Goal: Check status: Check status

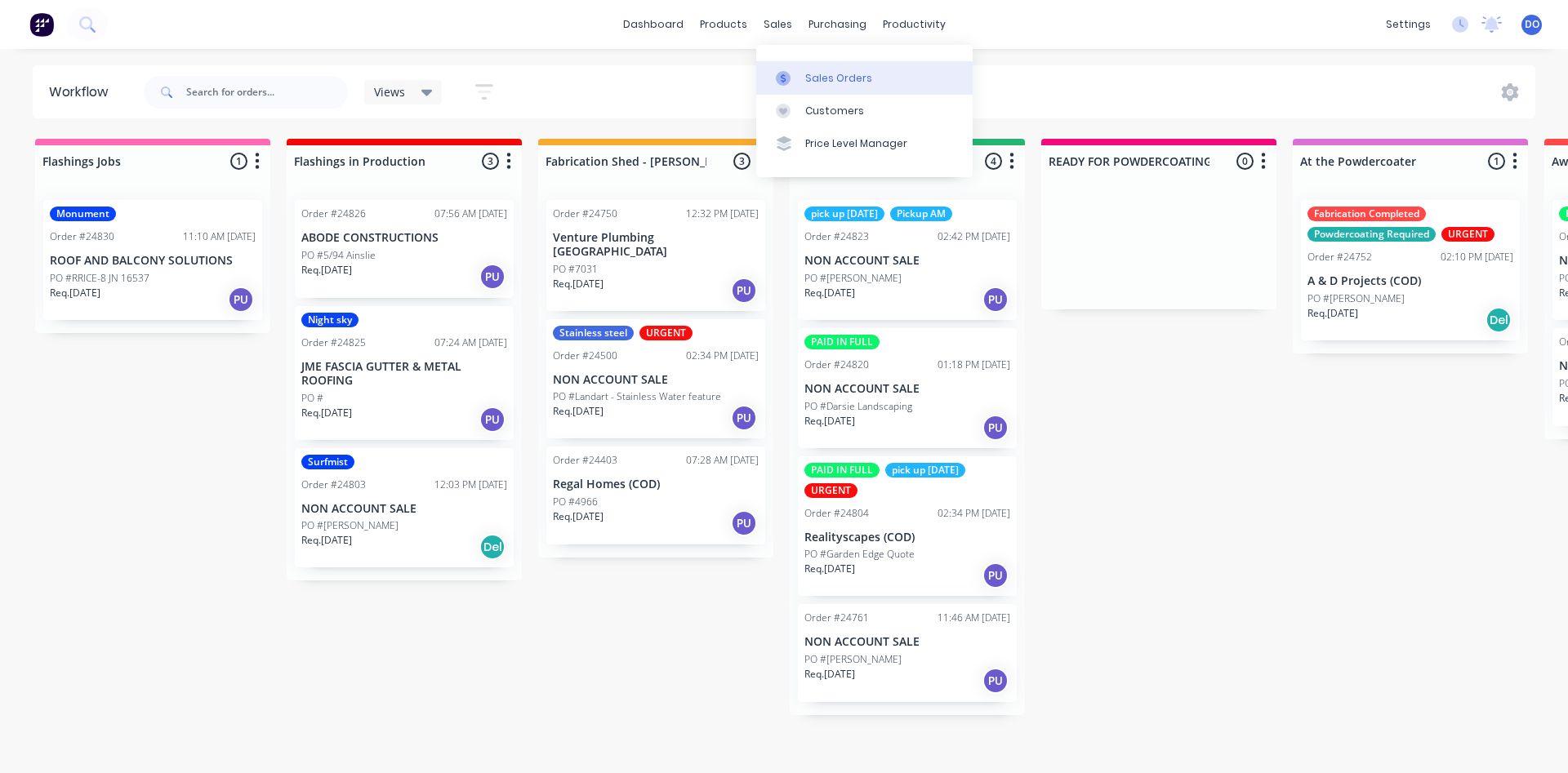
click at [841, 72] on div "Sales Orders" at bounding box center [839, 78] width 67 height 14
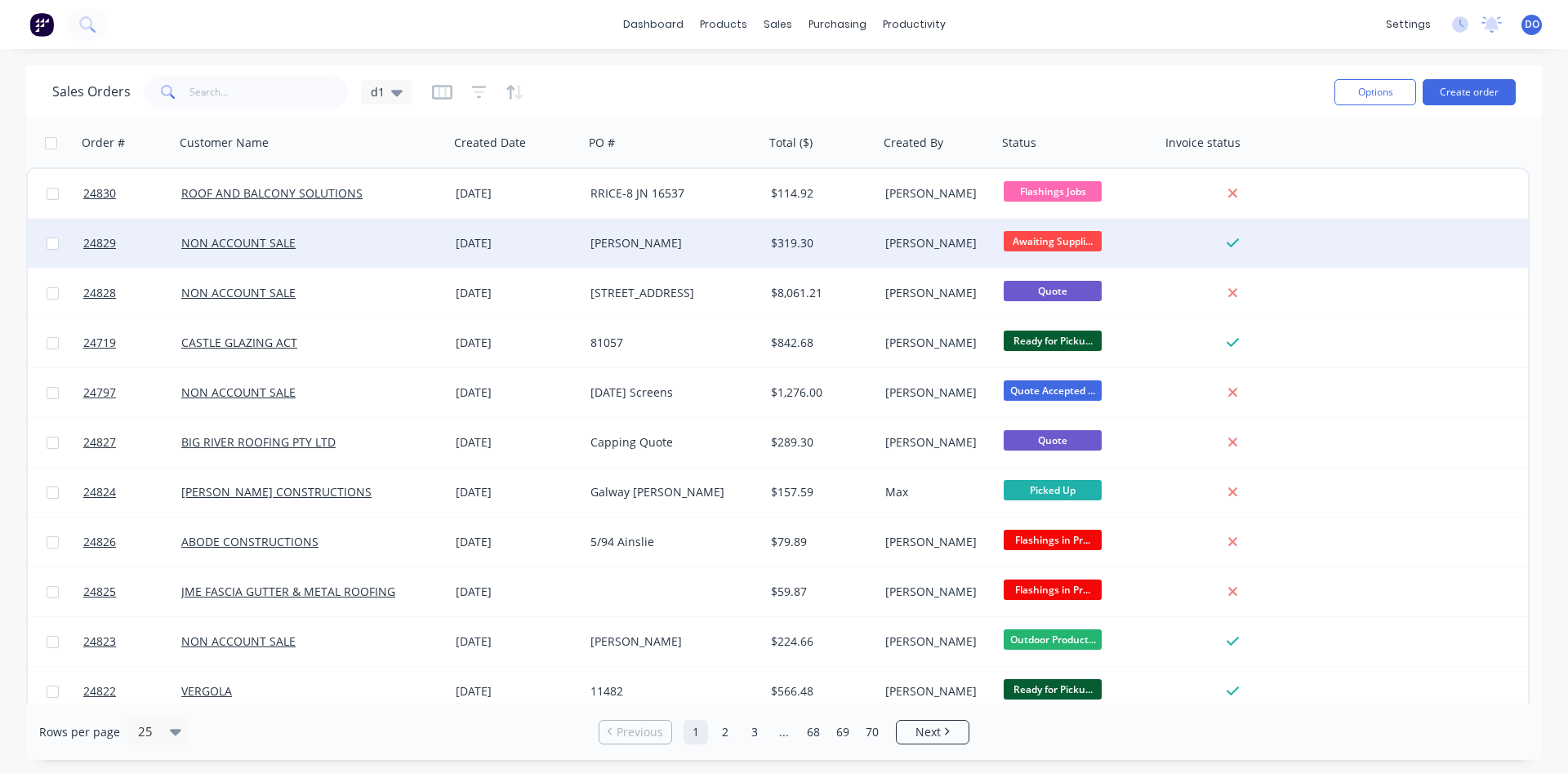
click at [548, 243] on div "[DATE]" at bounding box center [516, 242] width 122 height 16
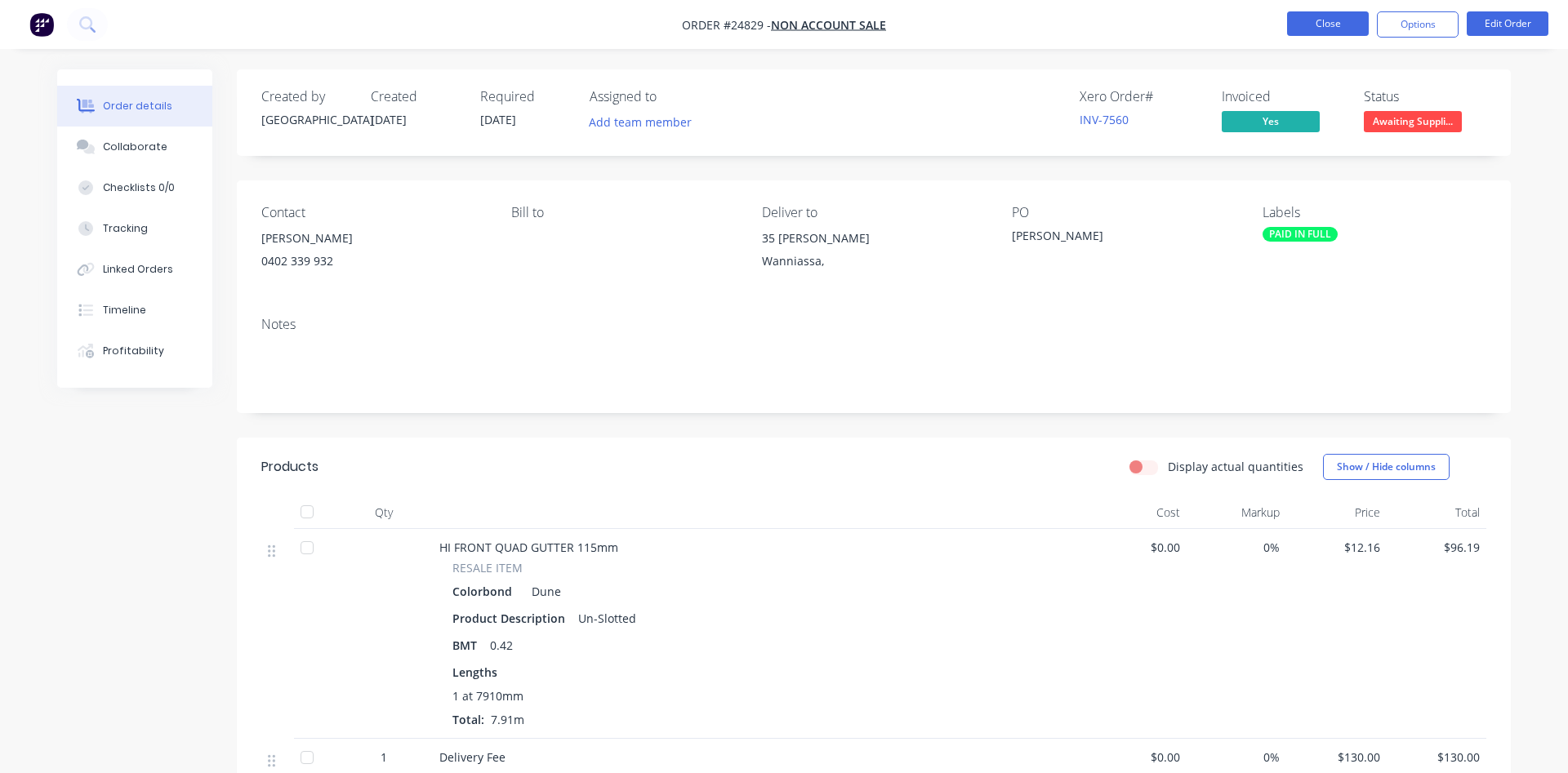
click at [1312, 32] on button "Close" at bounding box center [1327, 24] width 81 height 25
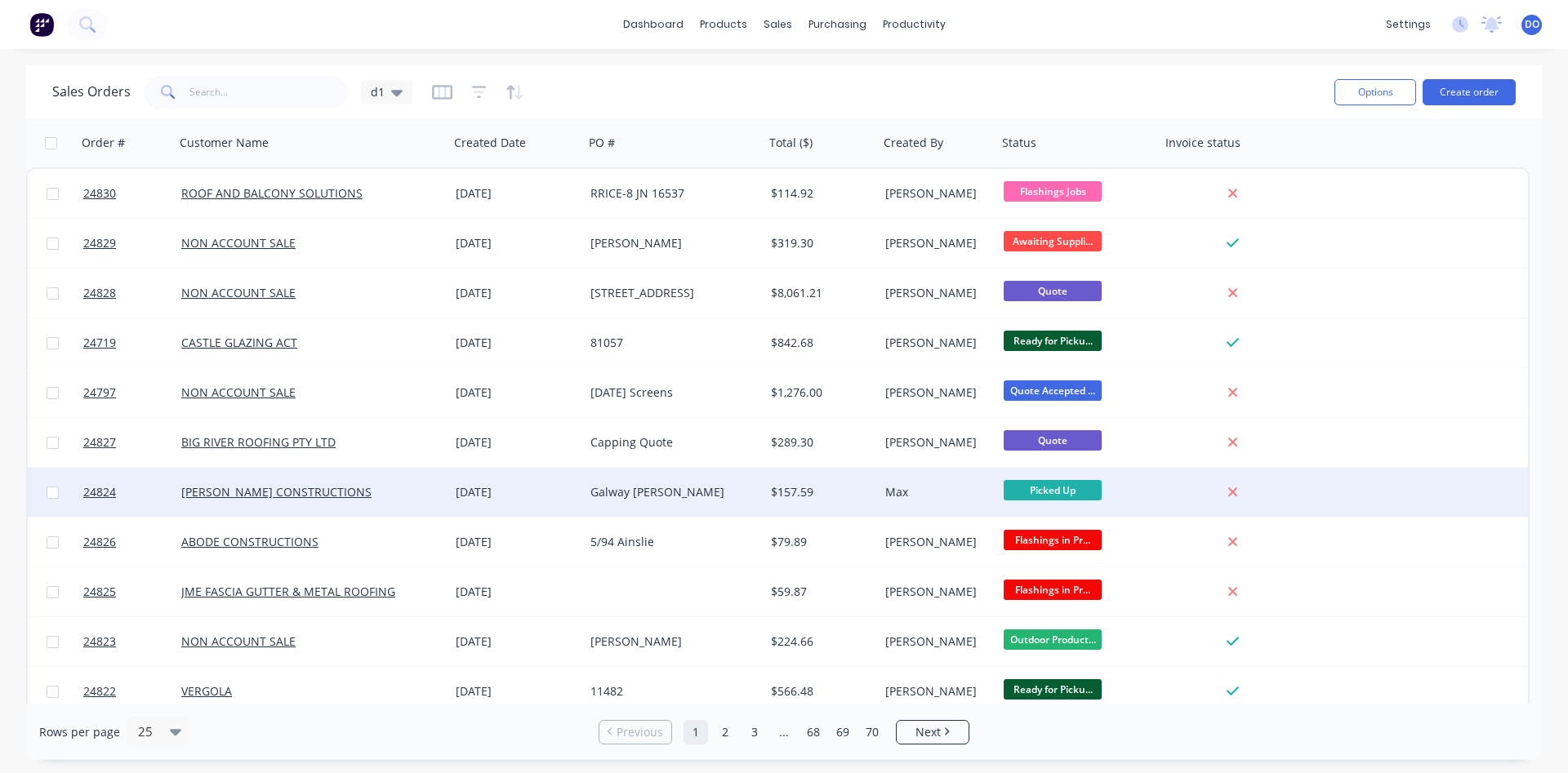
click at [902, 491] on div "Max" at bounding box center [934, 491] width 101 height 16
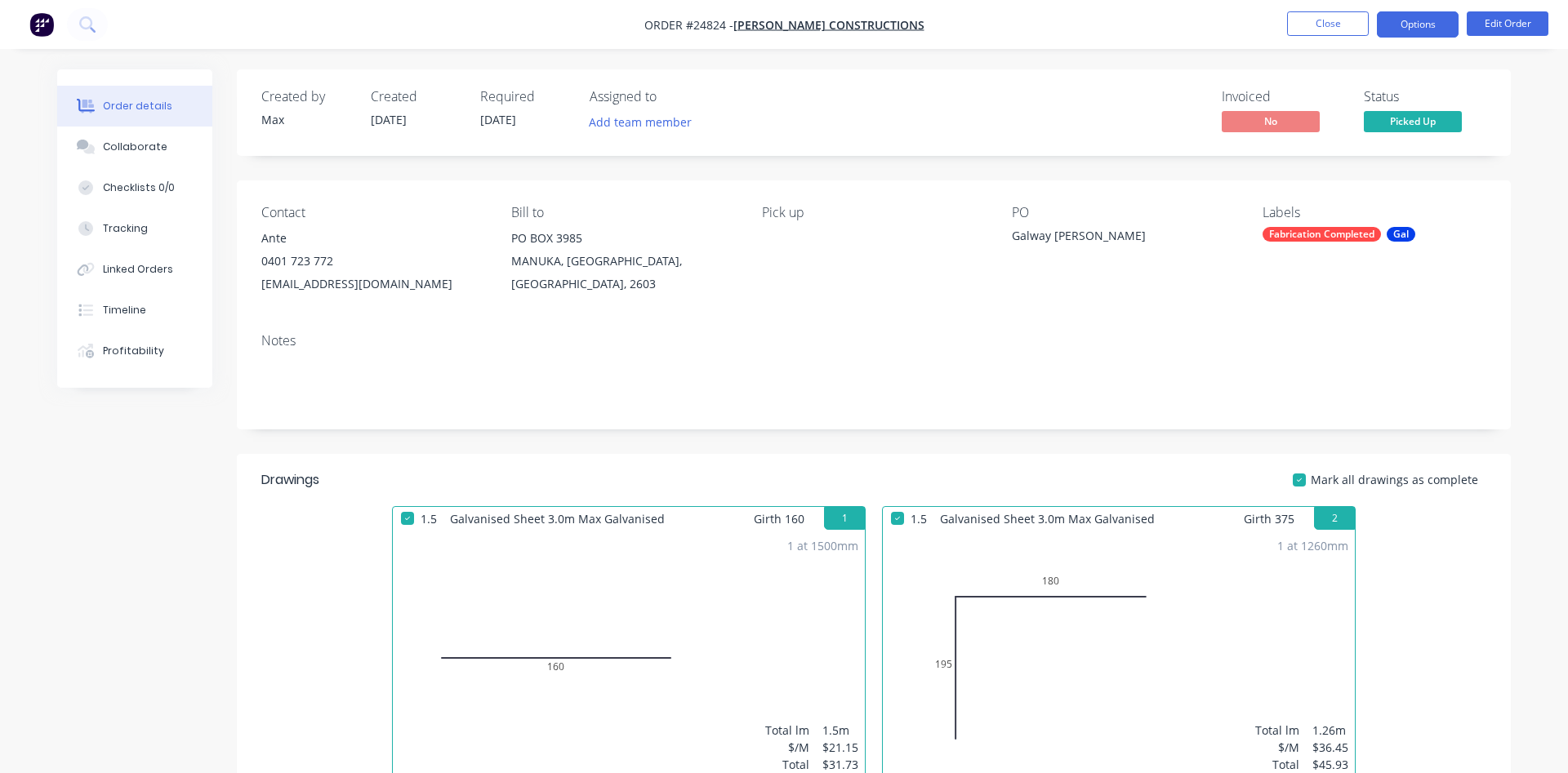
click at [1425, 28] on button "Options" at bounding box center [1417, 24] width 81 height 26
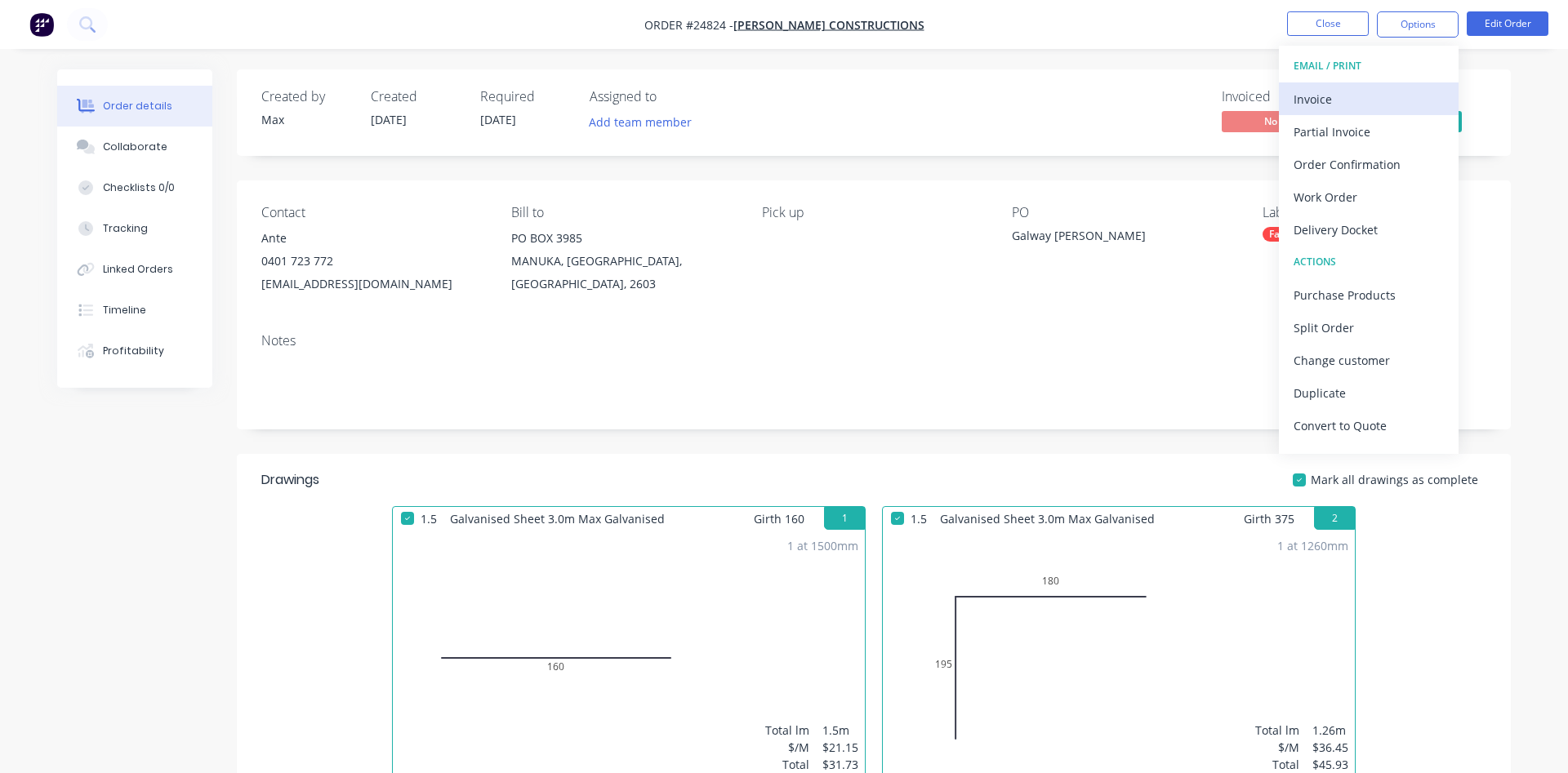
click at [1331, 94] on div "Invoice" at bounding box center [1368, 99] width 150 height 24
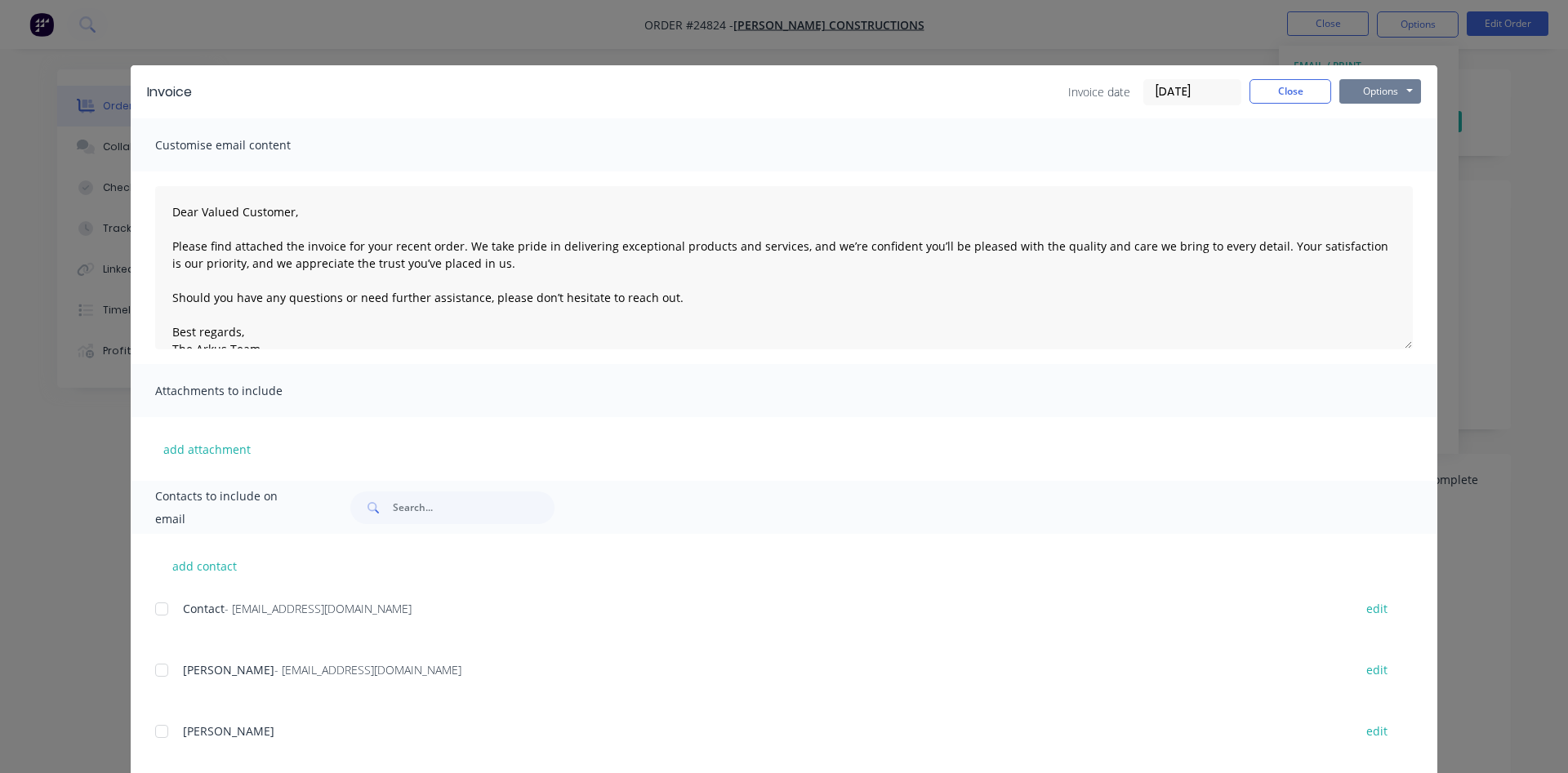
click at [1351, 99] on button "Options" at bounding box center [1379, 92] width 81 height 25
click at [1373, 141] on button "Print" at bounding box center [1391, 148] width 104 height 27
click at [1307, 93] on button "Close" at bounding box center [1289, 92] width 81 height 25
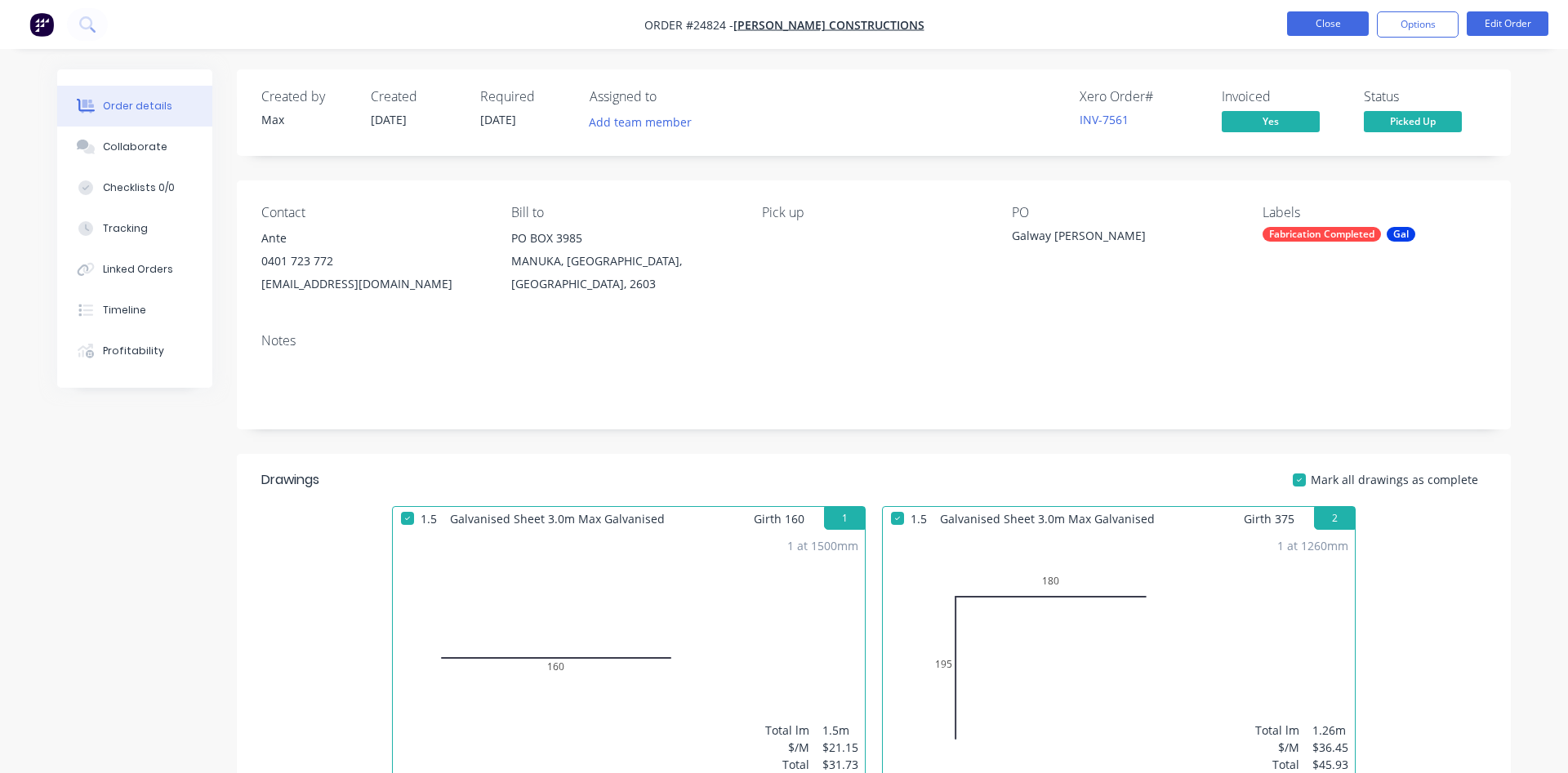
click at [1342, 33] on button "Close" at bounding box center [1327, 24] width 81 height 25
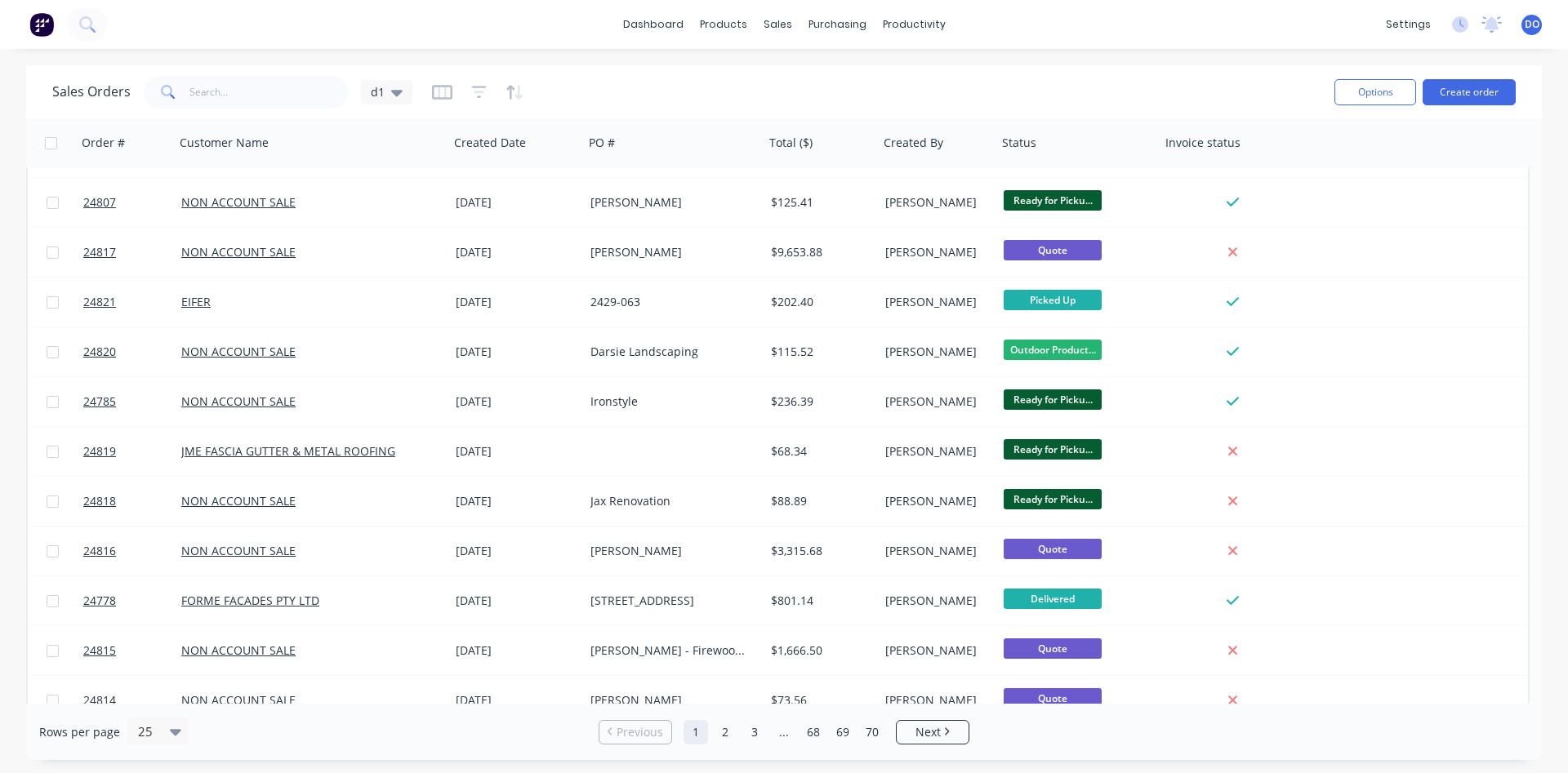
scroll to position [558, 0]
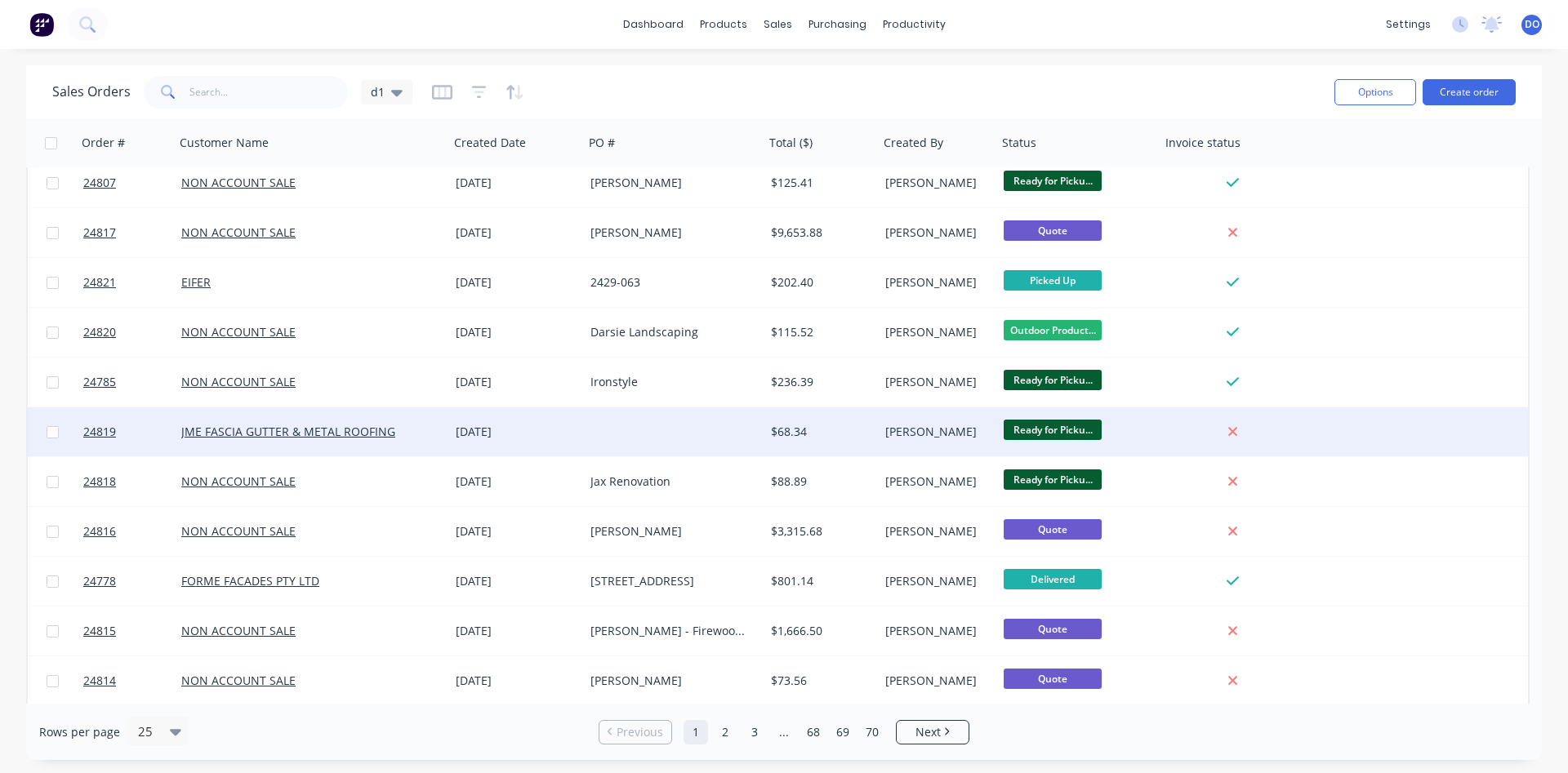
click at [858, 435] on div "$68.34" at bounding box center [819, 431] width 97 height 16
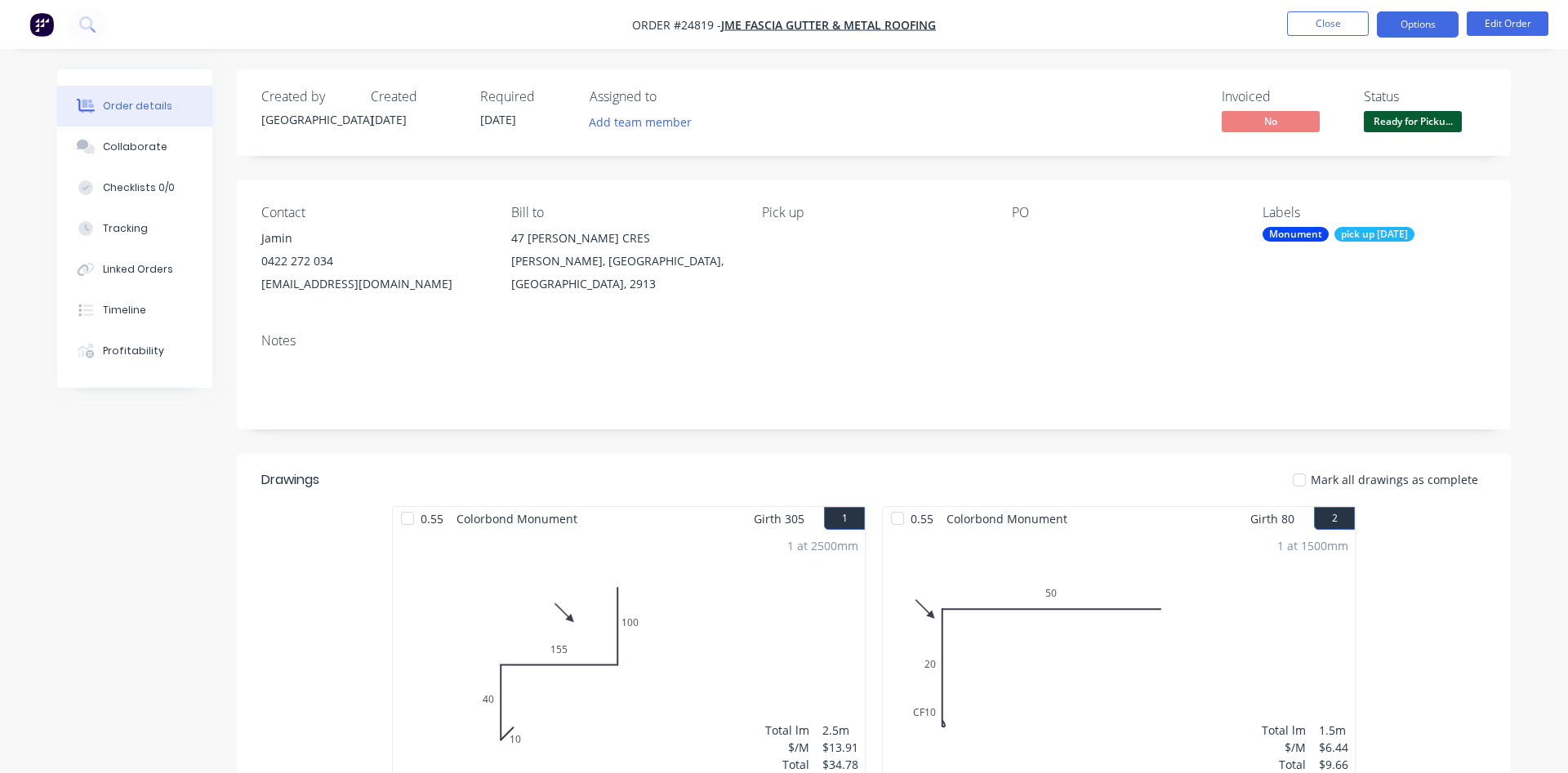
click at [1425, 14] on button "Options" at bounding box center [1417, 24] width 81 height 26
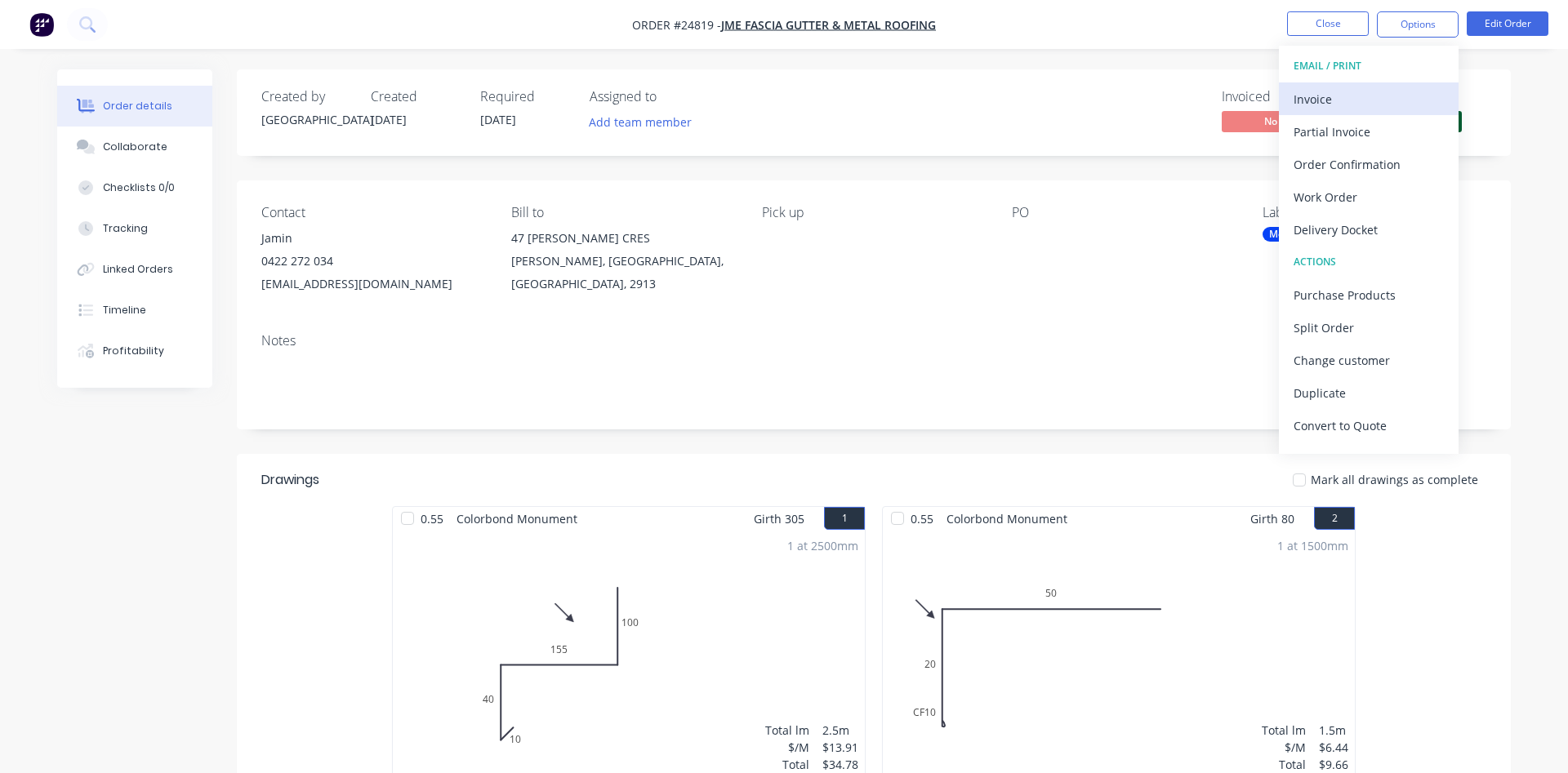
click at [1335, 97] on div "Invoice" at bounding box center [1368, 99] width 150 height 24
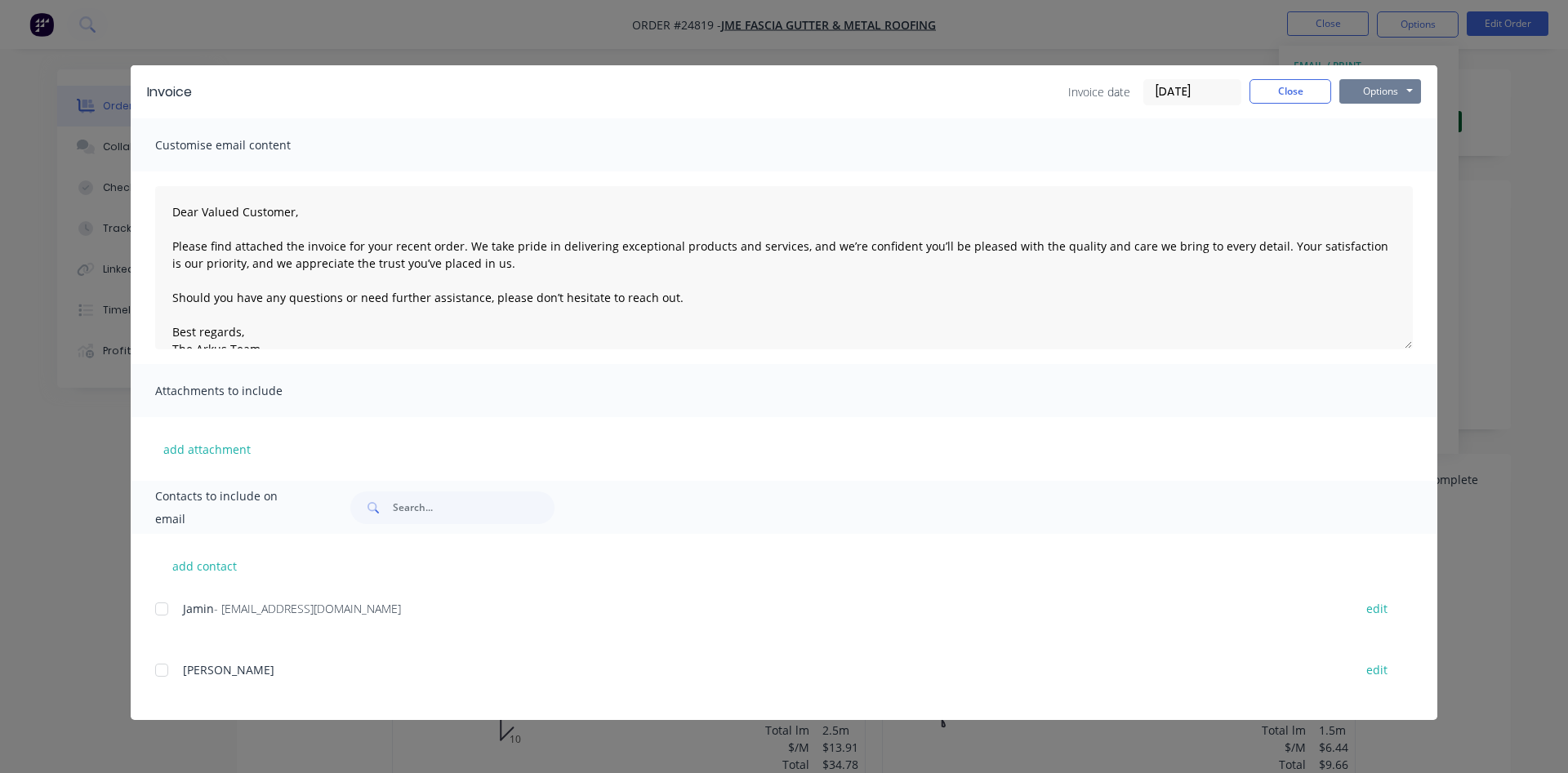
click at [1380, 92] on button "Options" at bounding box center [1379, 92] width 81 height 25
click at [1396, 138] on button "Print" at bounding box center [1391, 148] width 104 height 27
click at [1285, 92] on button "Close" at bounding box center [1289, 92] width 81 height 25
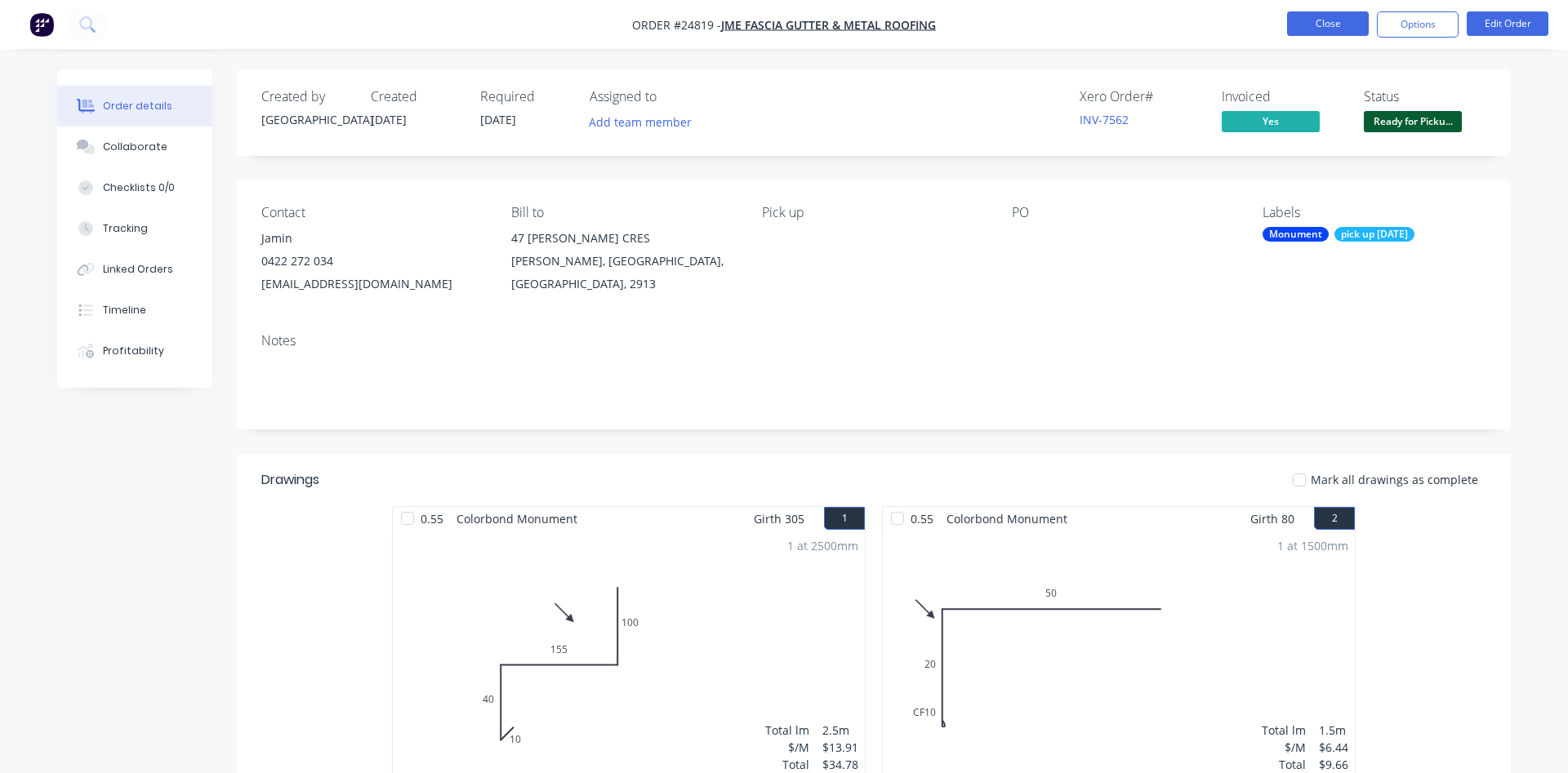
click at [1341, 19] on button "Close" at bounding box center [1327, 24] width 81 height 25
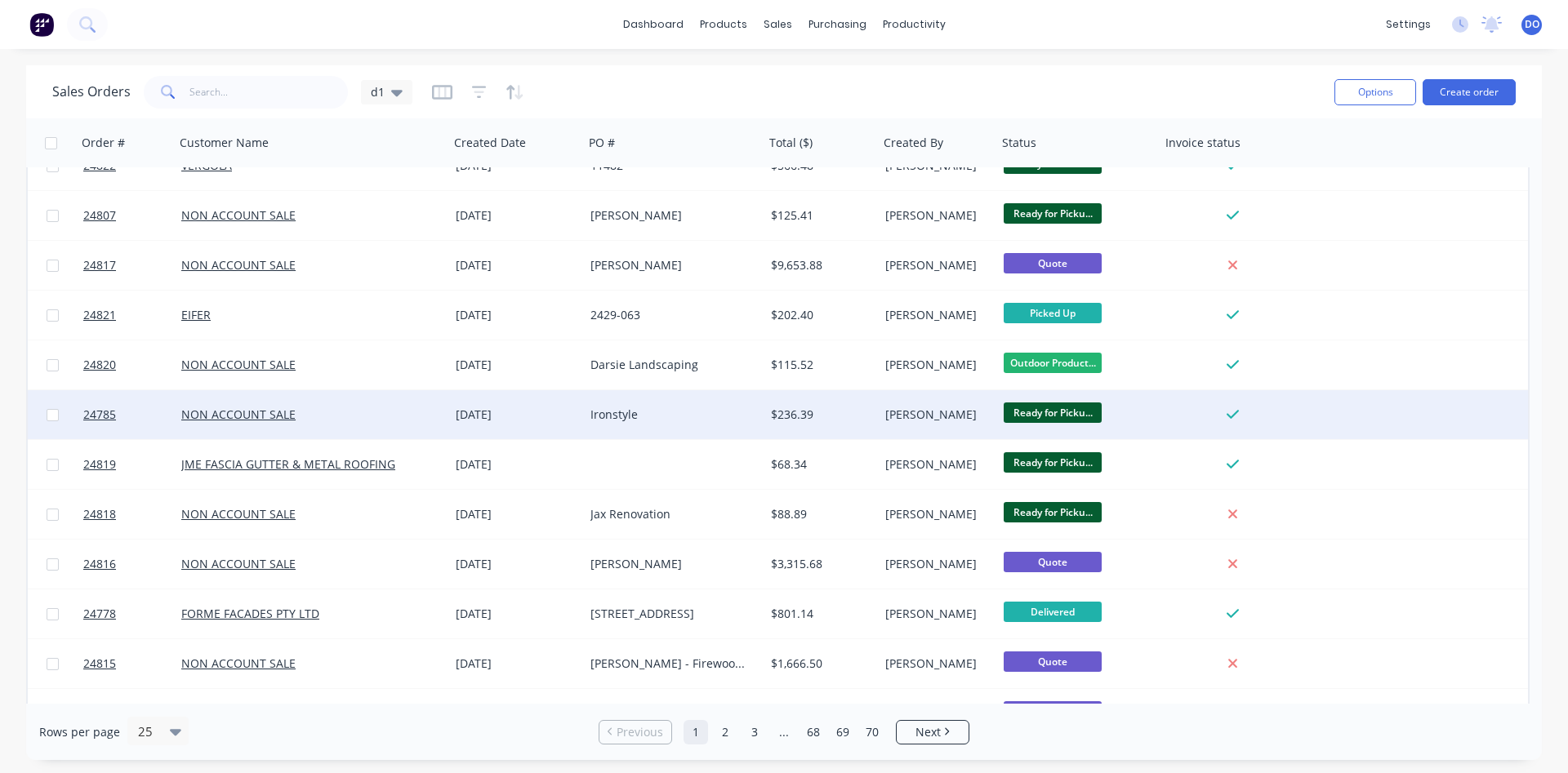
scroll to position [558, 0]
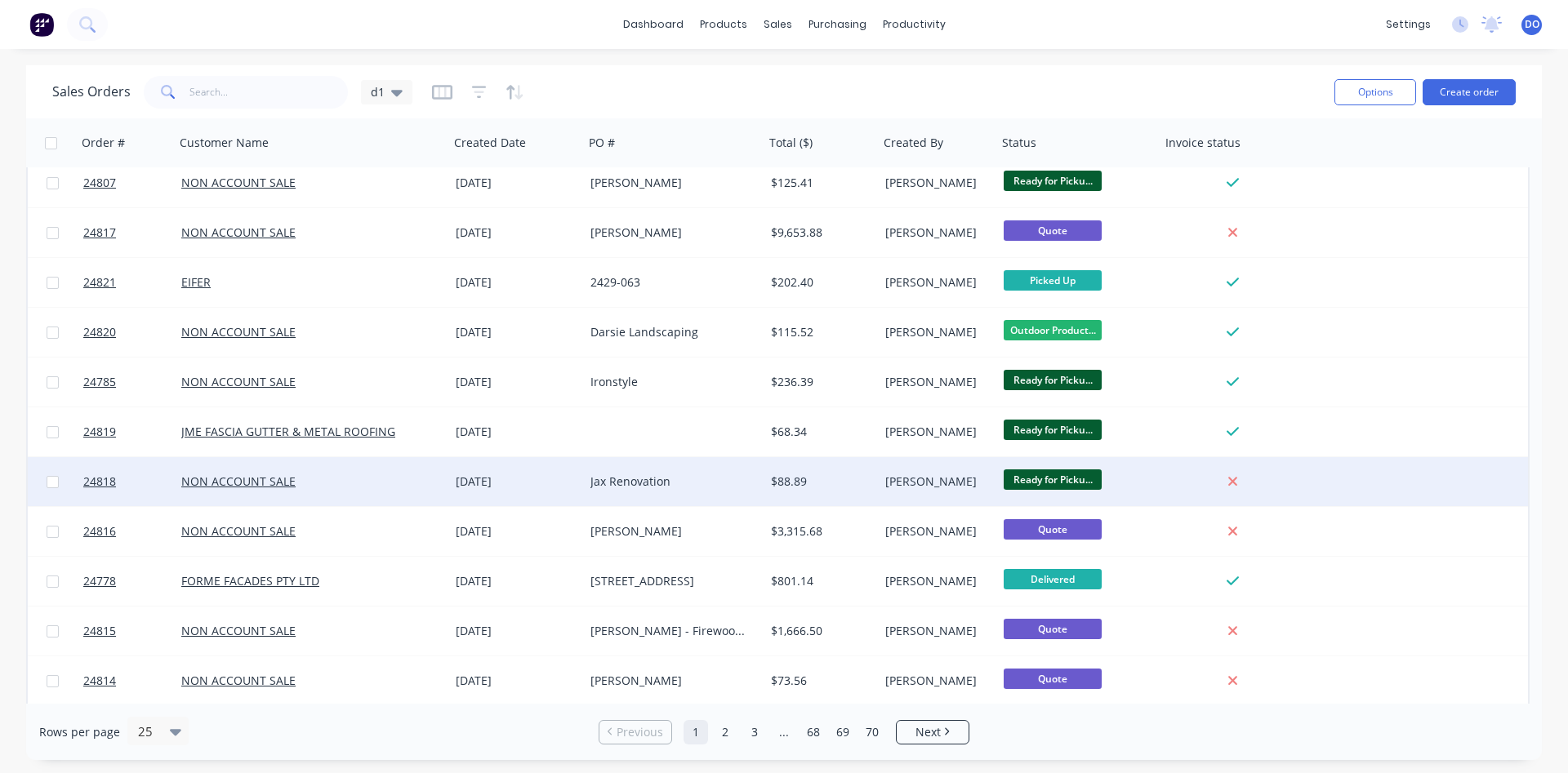
click at [1187, 483] on div at bounding box center [1232, 481] width 131 height 14
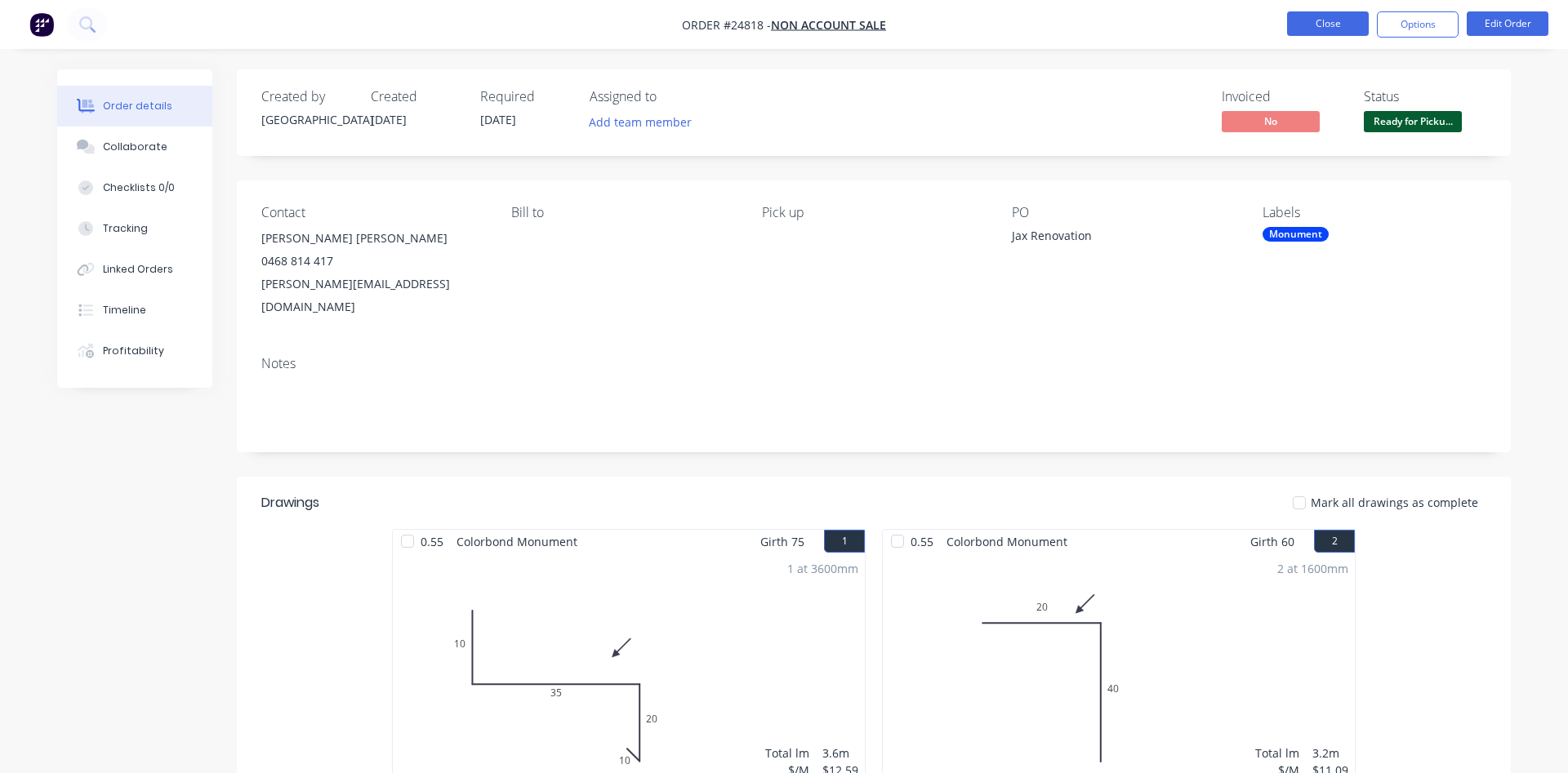
click at [1326, 26] on button "Close" at bounding box center [1327, 24] width 81 height 25
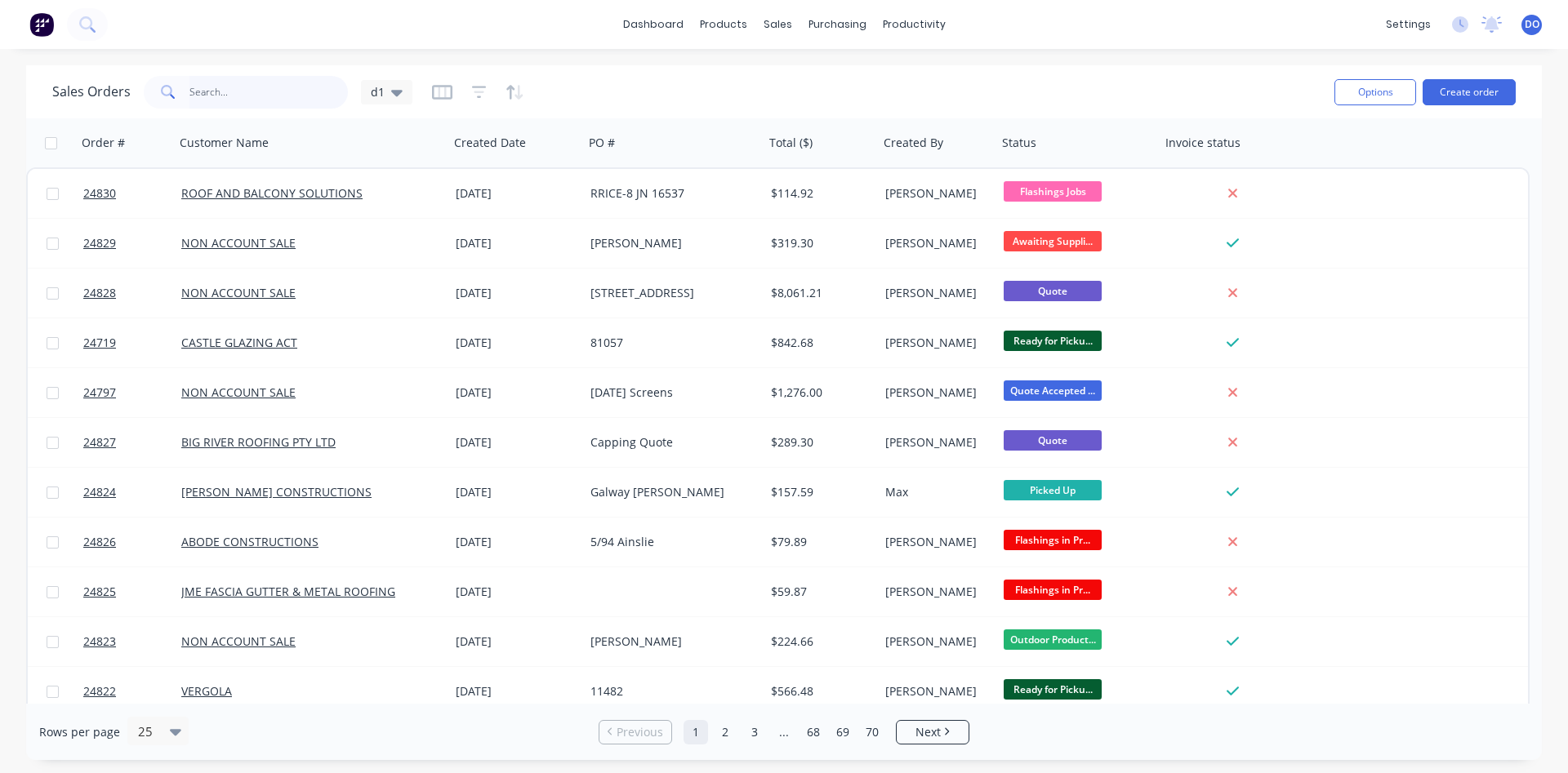
click at [266, 97] on input "text" at bounding box center [269, 92] width 159 height 33
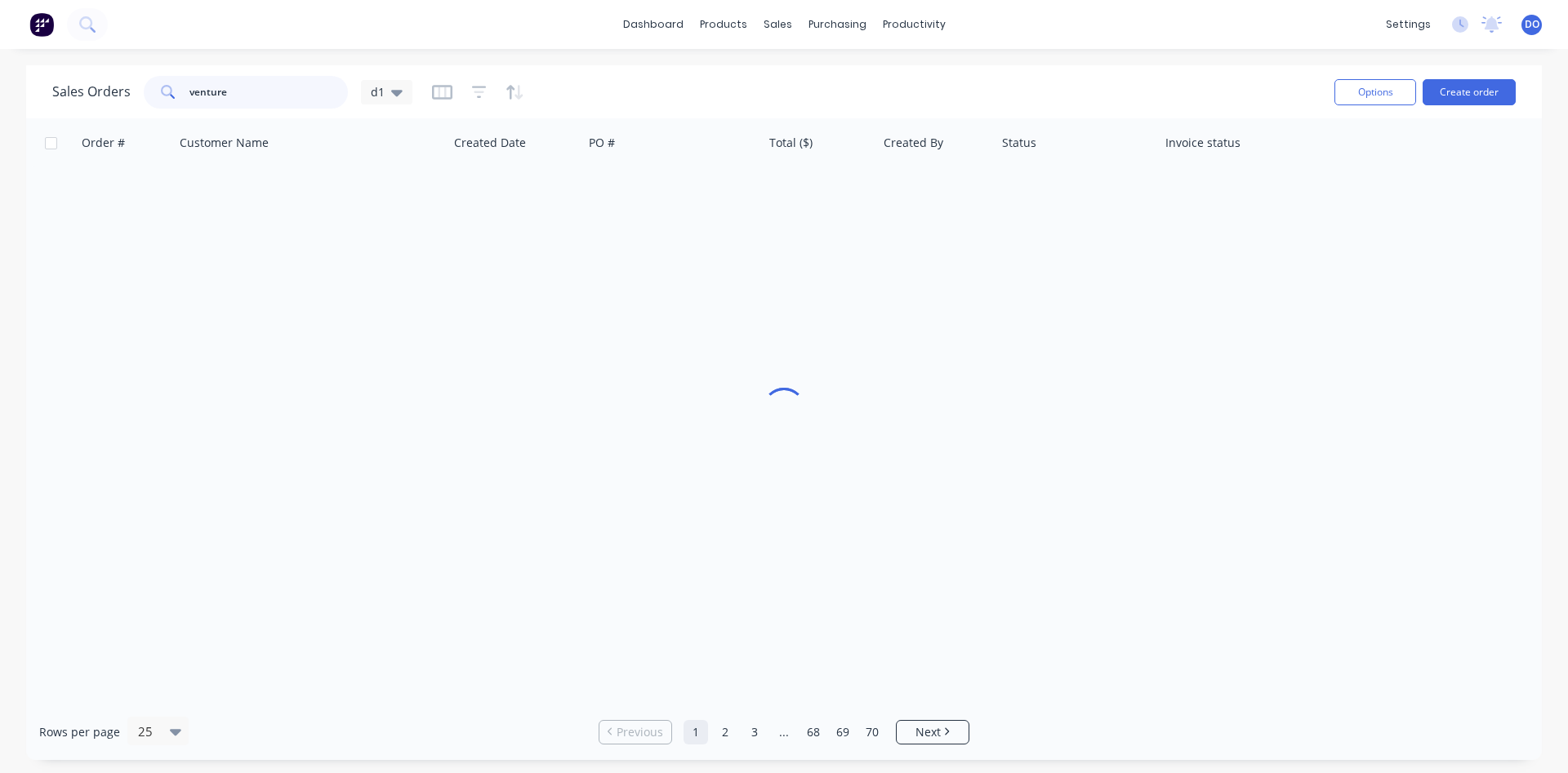
type input "venture"
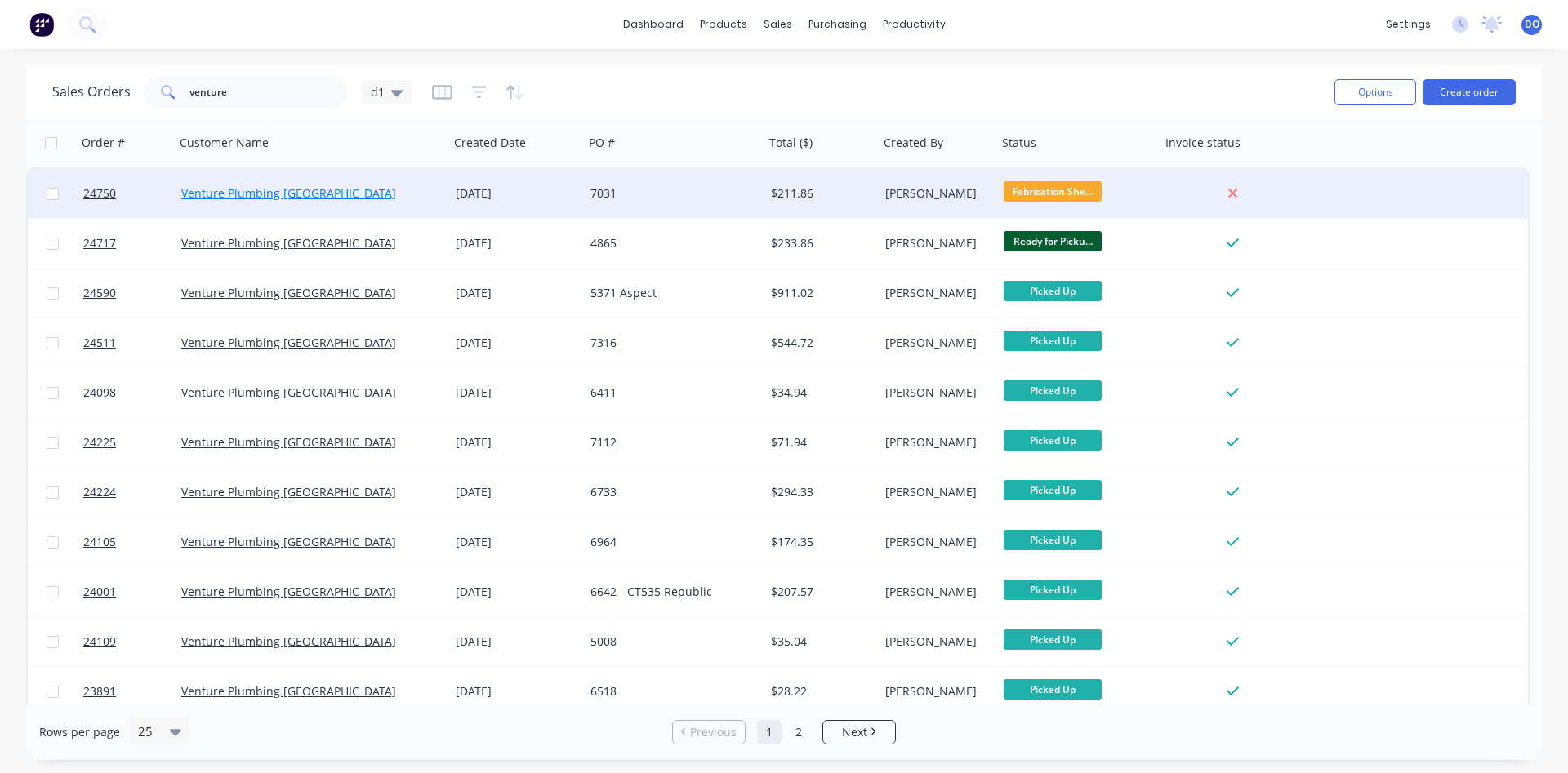
click at [262, 200] on link "Venture Plumbing [GEOGRAPHIC_DATA]" at bounding box center [288, 193] width 215 height 15
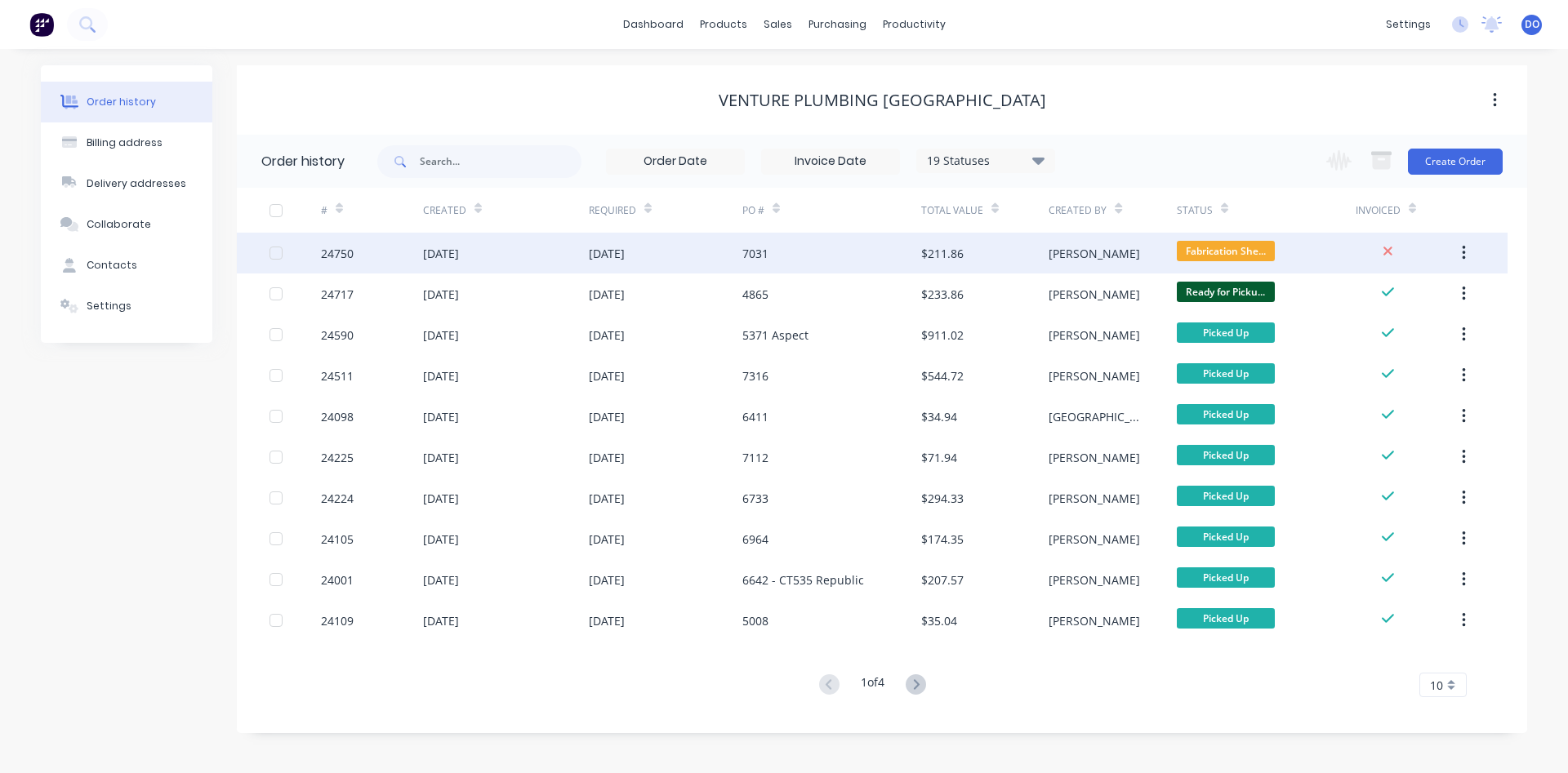
click at [619, 259] on div "[DATE]" at bounding box center [606, 254] width 35 height 17
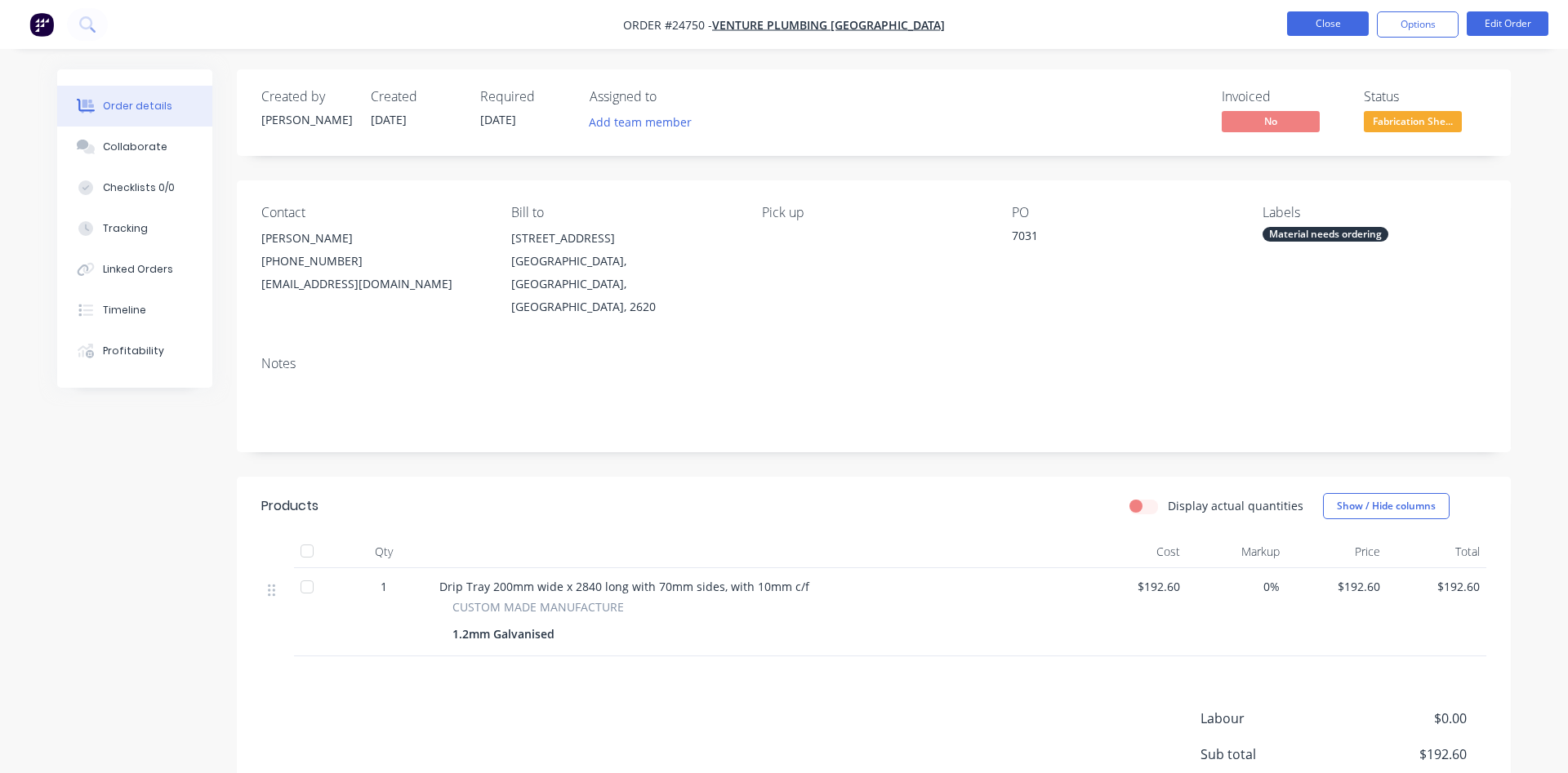
click at [1330, 26] on button "Close" at bounding box center [1327, 24] width 81 height 25
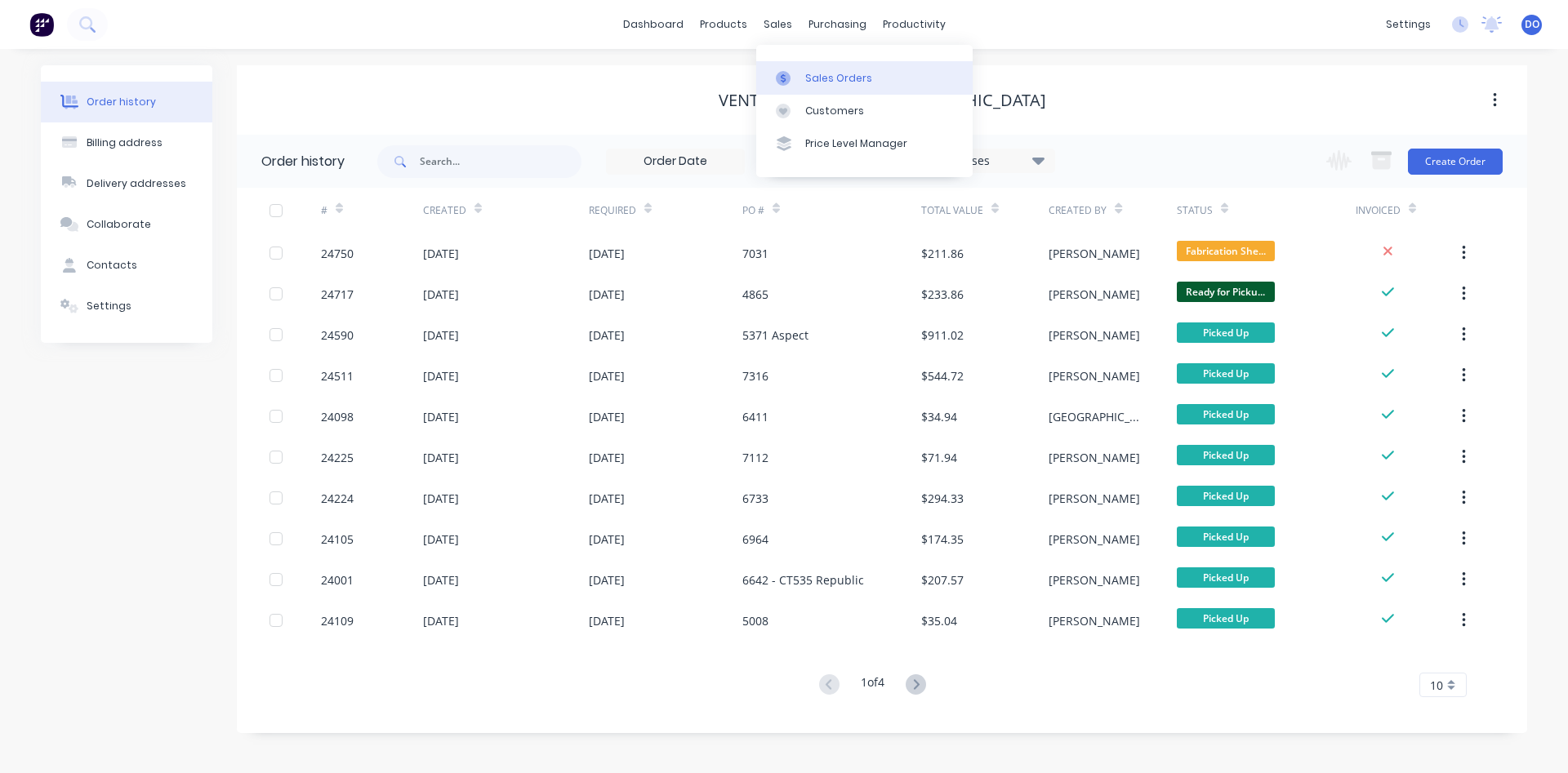
click at [807, 73] on div "Sales Orders" at bounding box center [839, 78] width 67 height 14
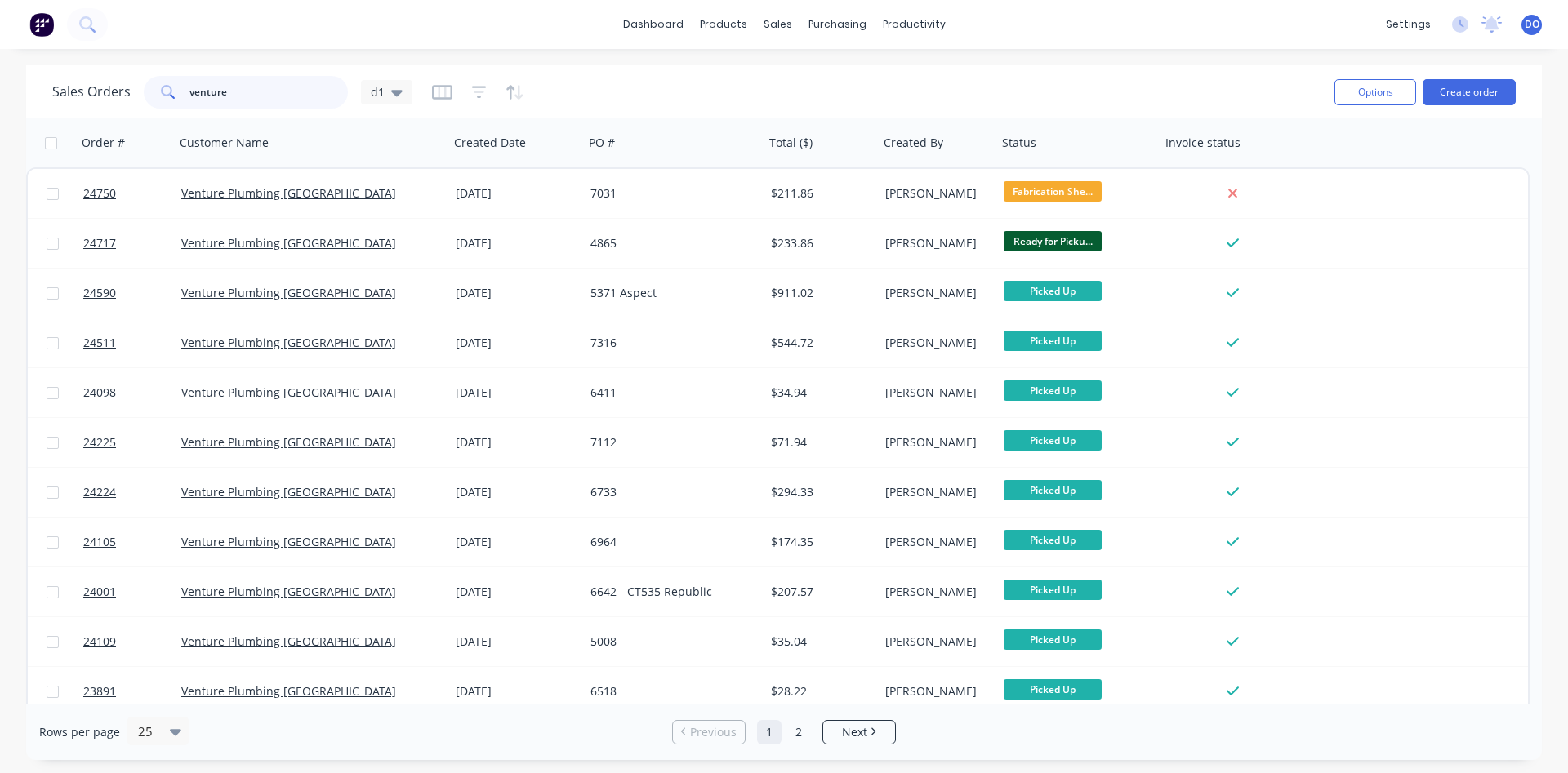
drag, startPoint x: 267, startPoint y: 85, endPoint x: 35, endPoint y: 77, distance: 232.1
click at [190, 77] on input "venture" at bounding box center [269, 92] width 159 height 33
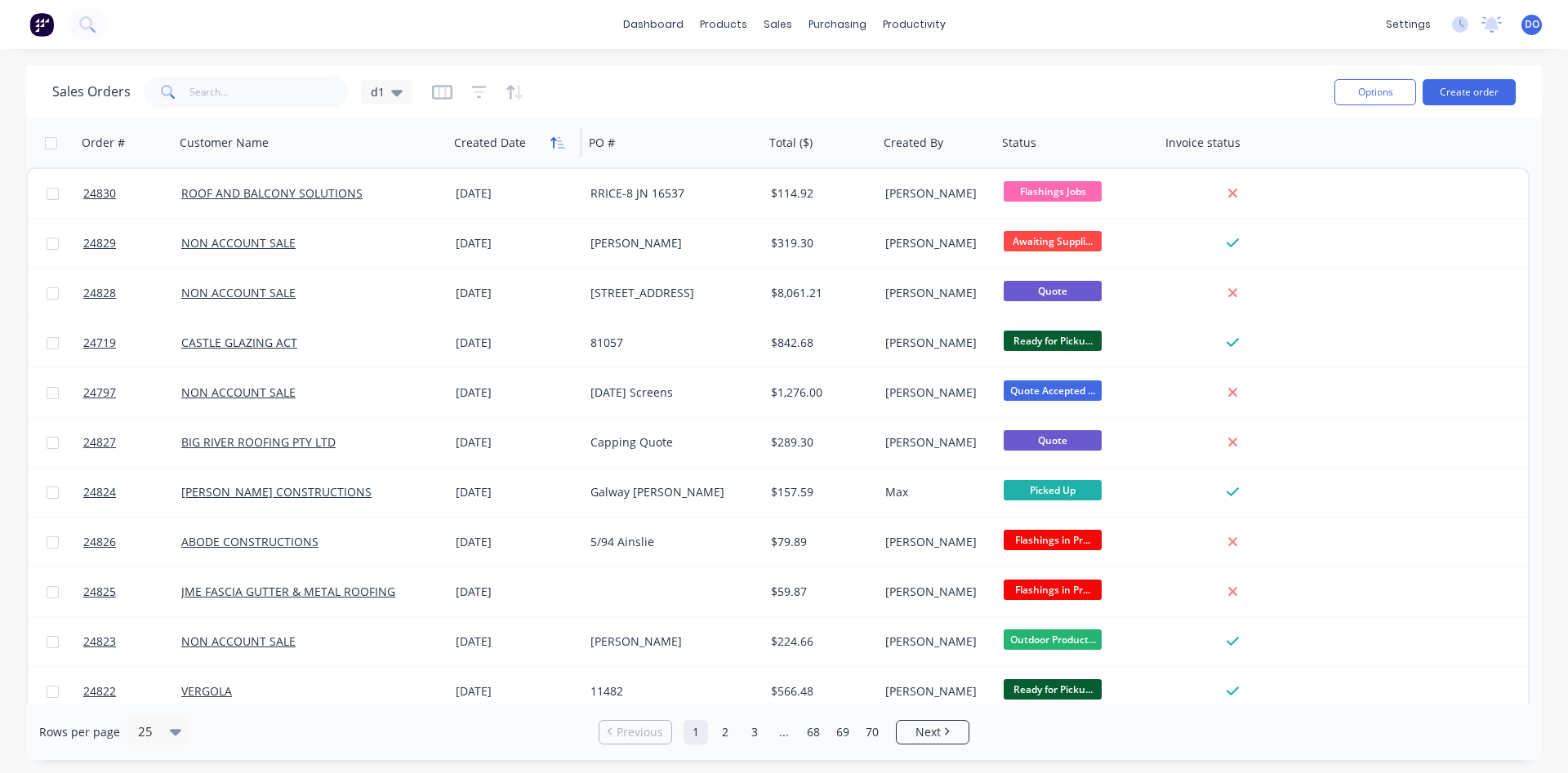
click at [557, 141] on icon "button" at bounding box center [557, 143] width 14 height 13
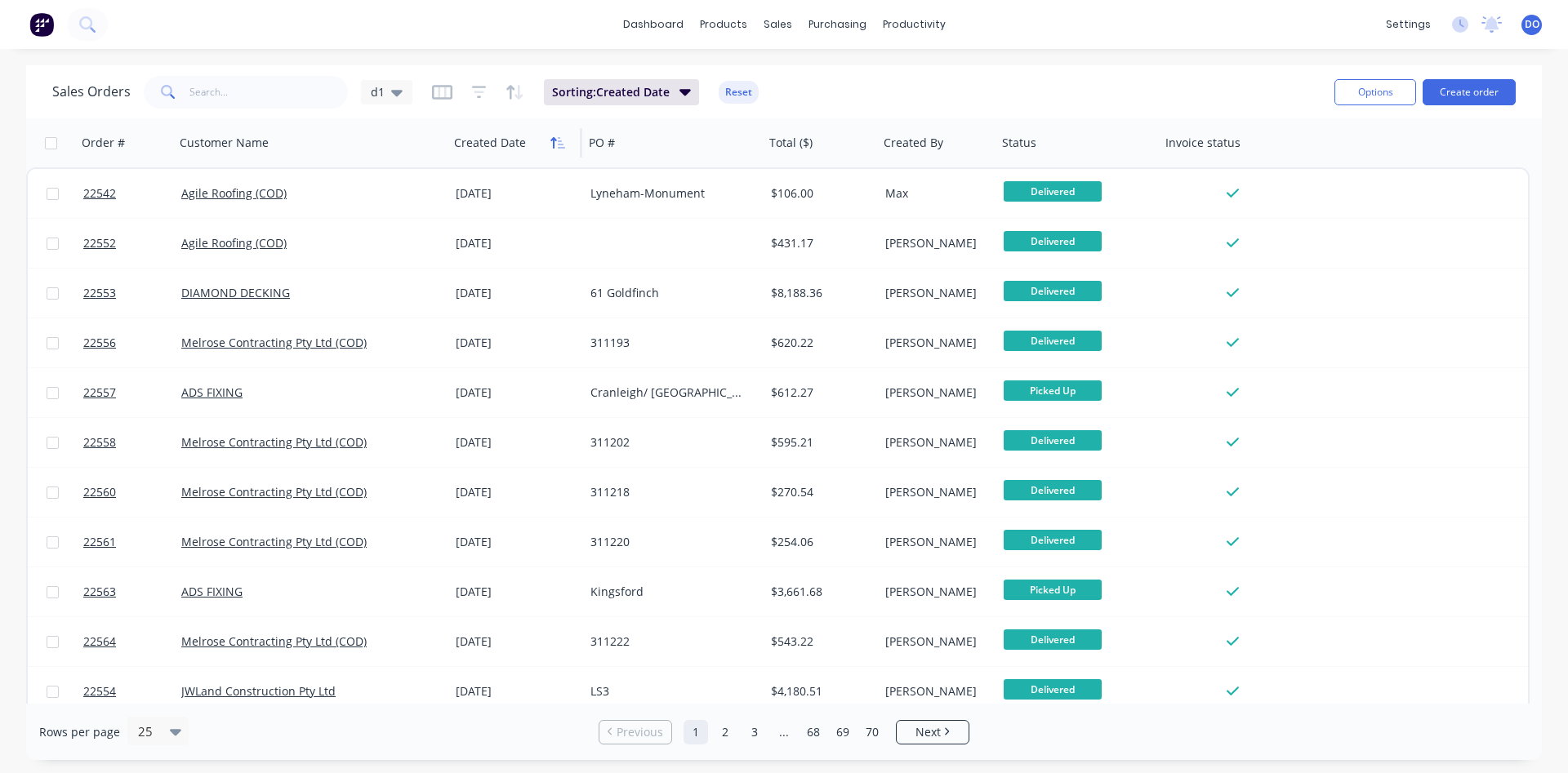
click at [554, 141] on icon "button" at bounding box center [553, 143] width 6 height 11
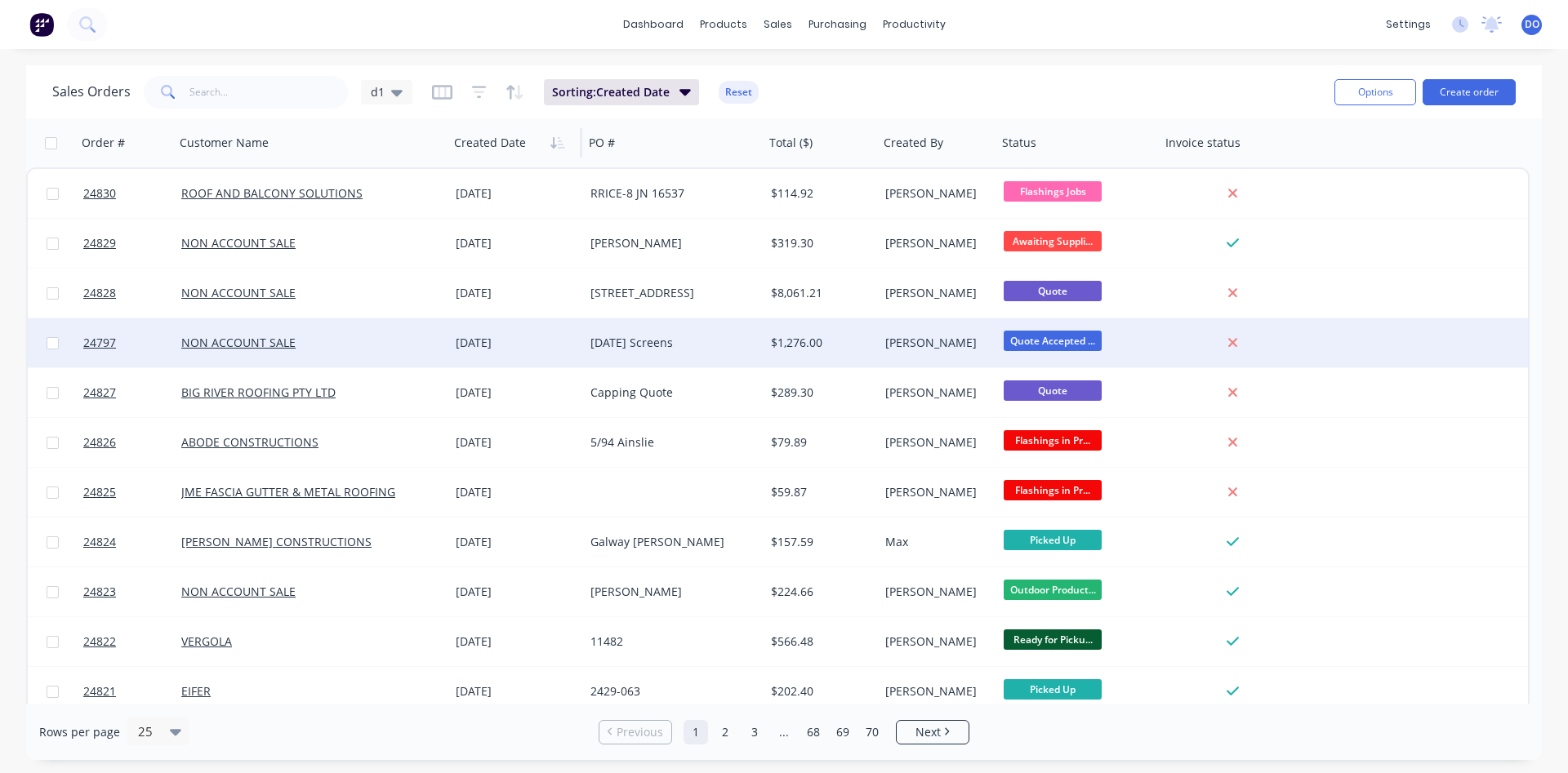
click at [733, 355] on div "[DATE] Screens" at bounding box center [674, 342] width 180 height 49
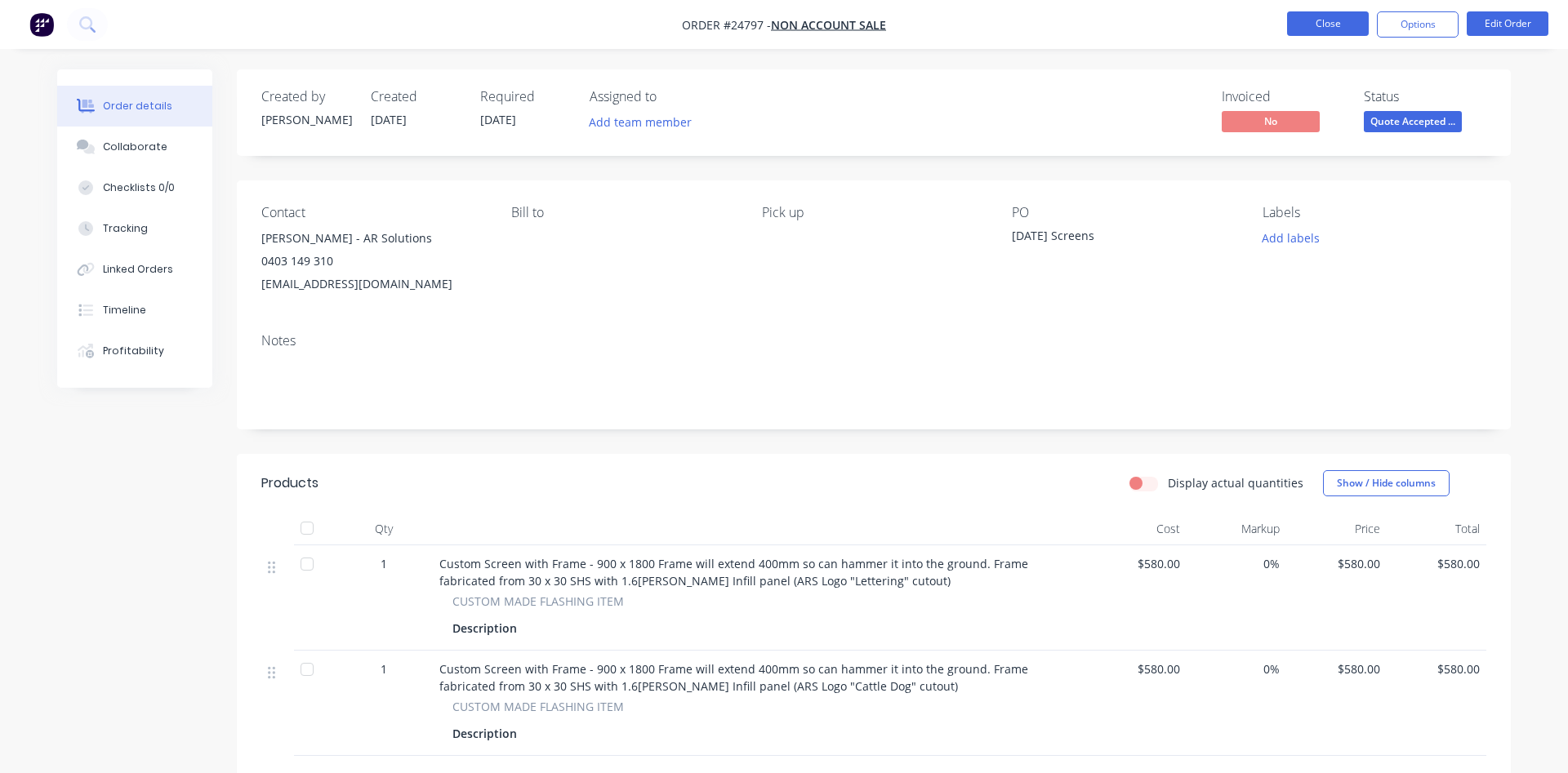
click at [1314, 13] on button "Close" at bounding box center [1327, 24] width 81 height 25
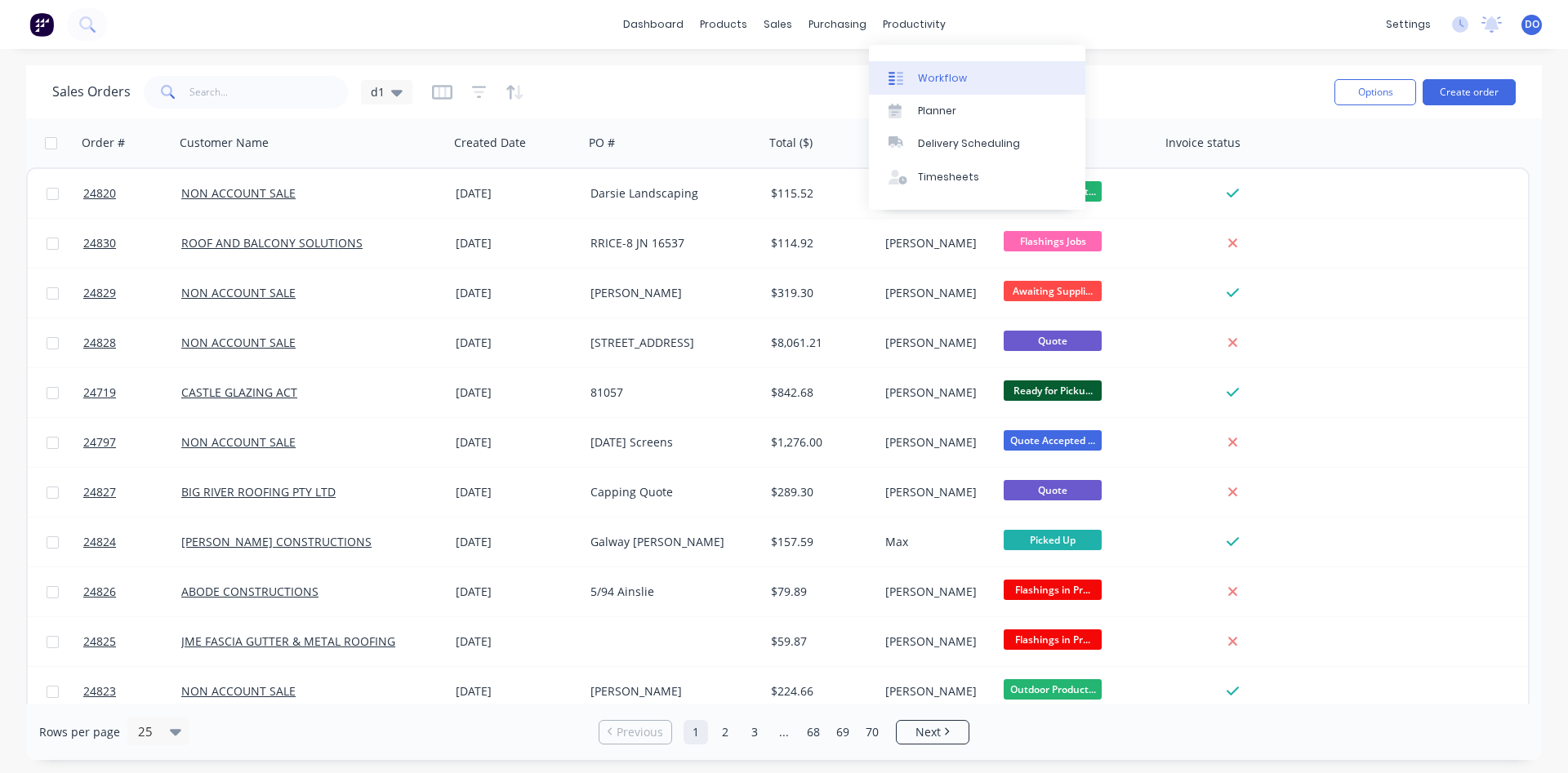
click at [934, 85] on div "Workflow" at bounding box center [942, 78] width 49 height 14
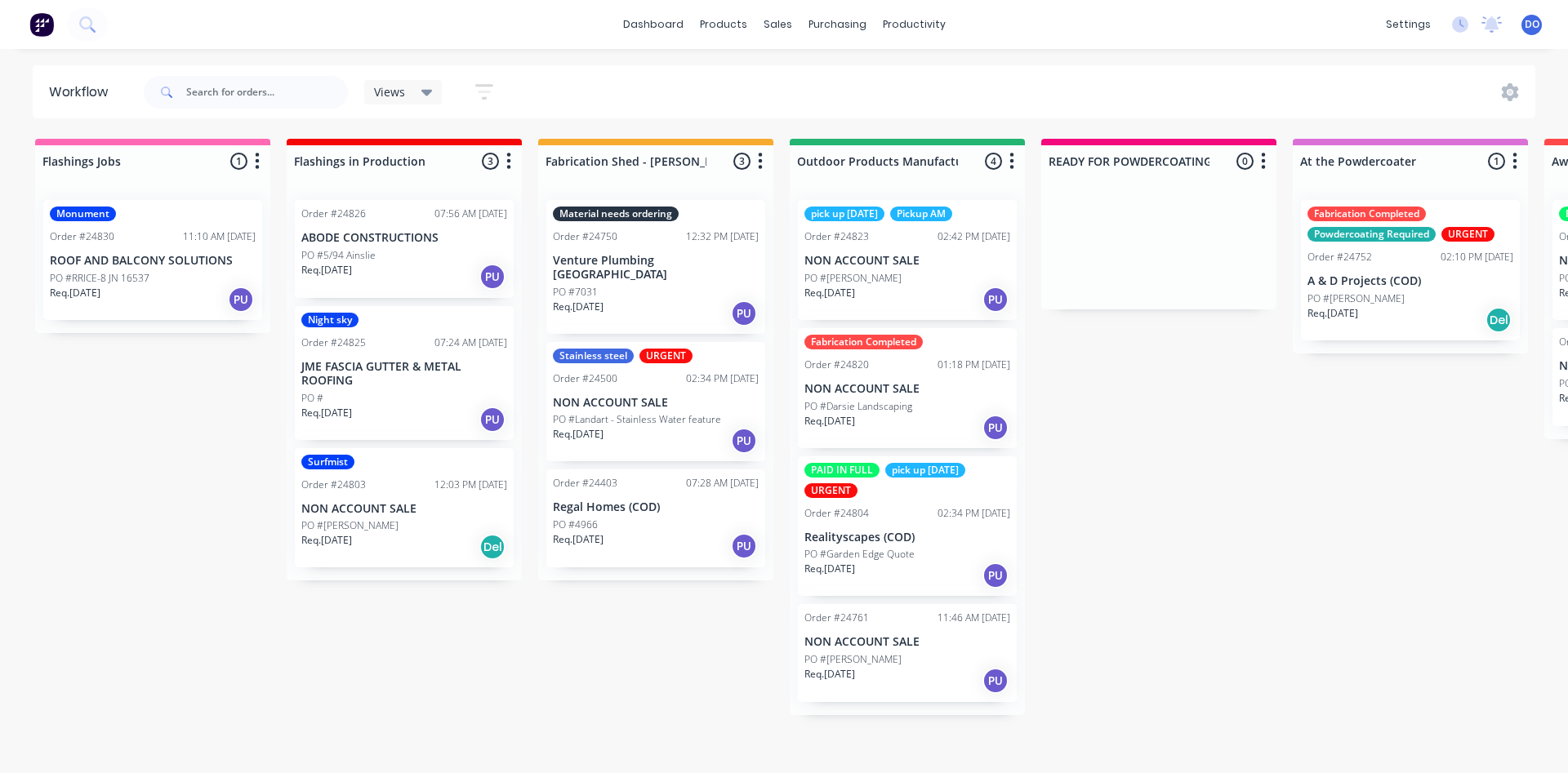
click at [890, 401] on p "PO #Darsie Landscaping" at bounding box center [858, 406] width 107 height 14
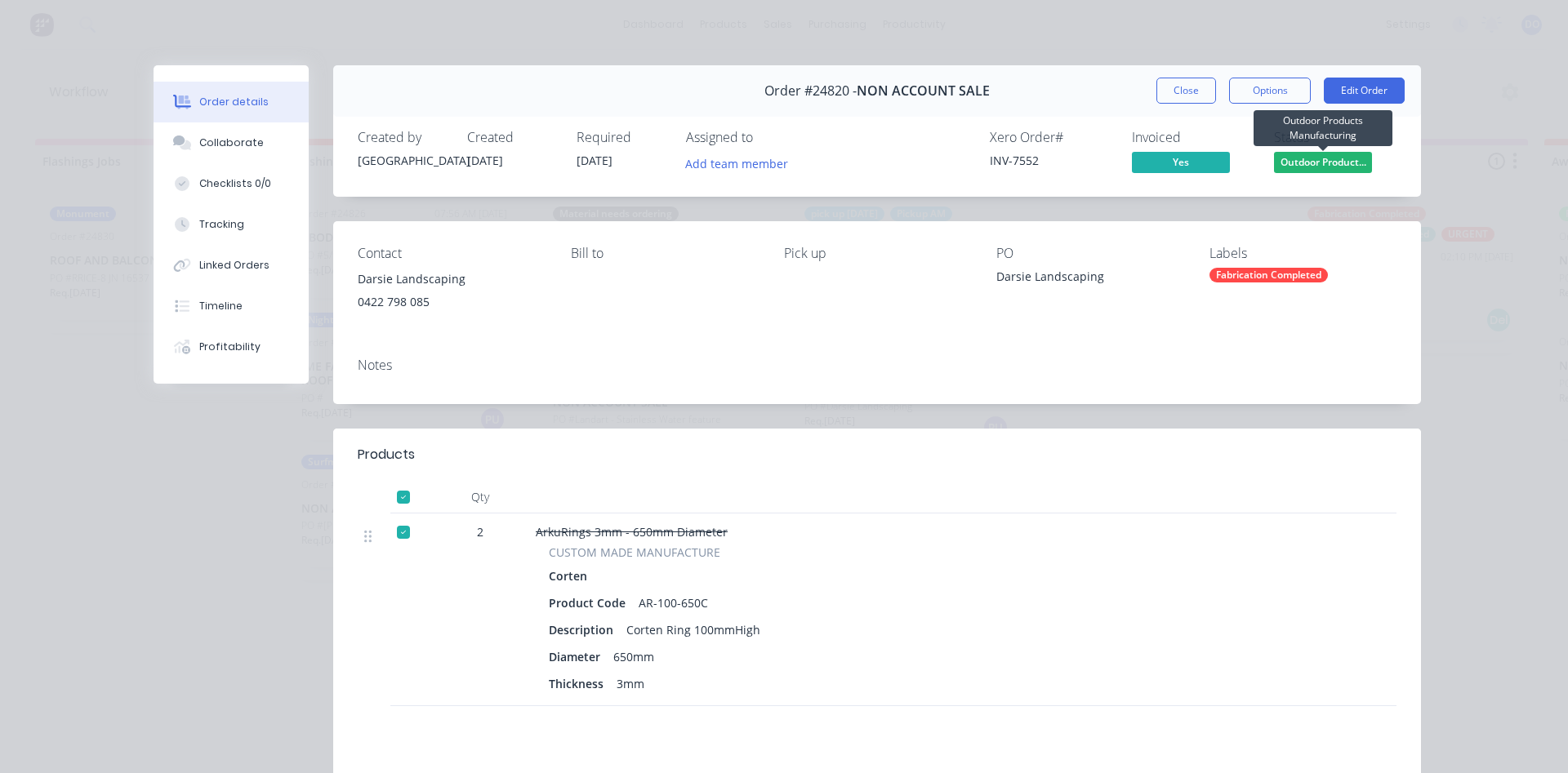
click at [1341, 157] on span "Outdoor Product..." at bounding box center [1323, 161] width 98 height 20
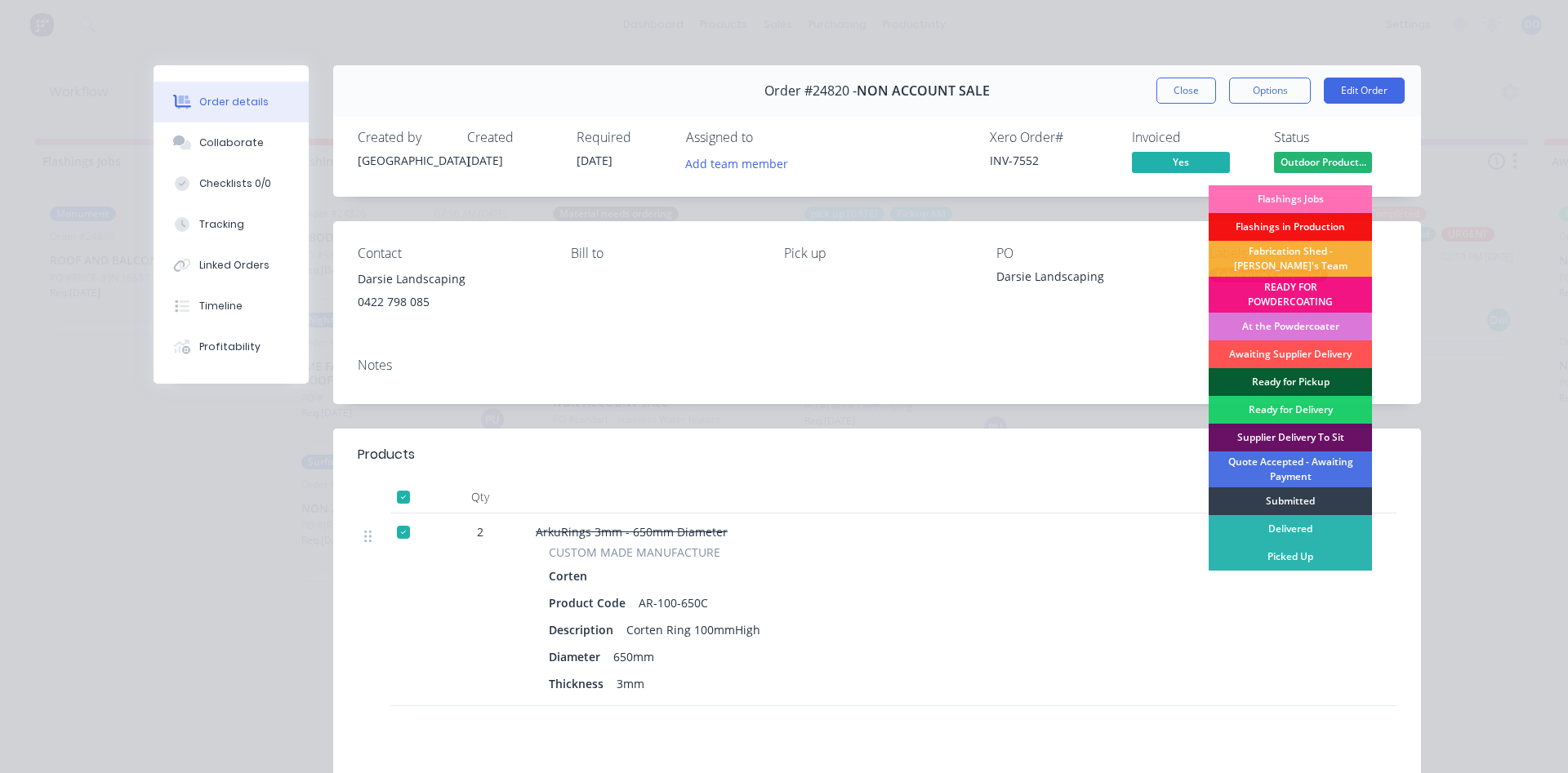
click at [1297, 380] on div "Ready for Pickup" at bounding box center [1290, 381] width 163 height 28
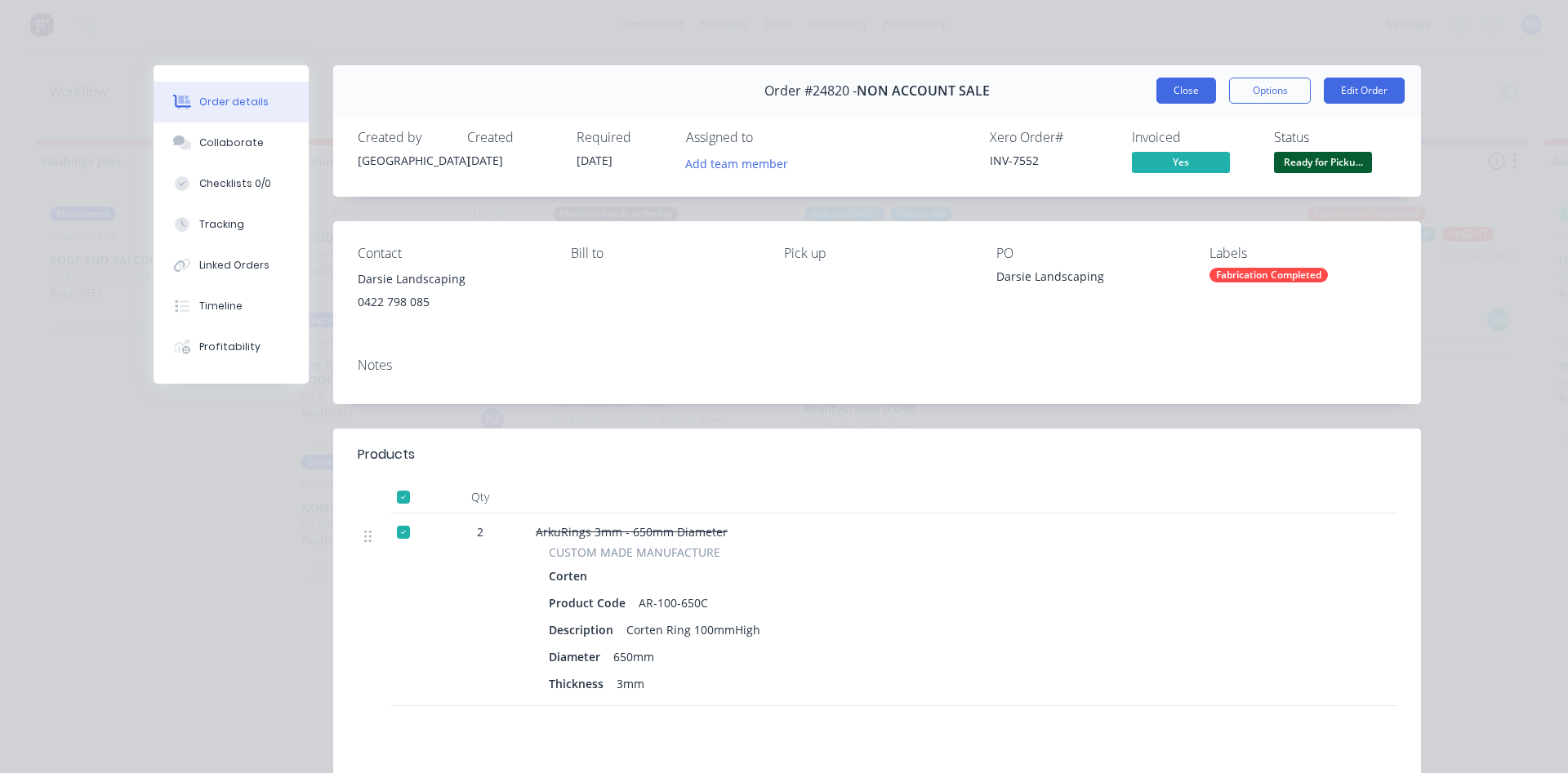
click at [1172, 82] on button "Close" at bounding box center [1186, 90] width 59 height 26
